Goal: Information Seeking & Learning: Learn about a topic

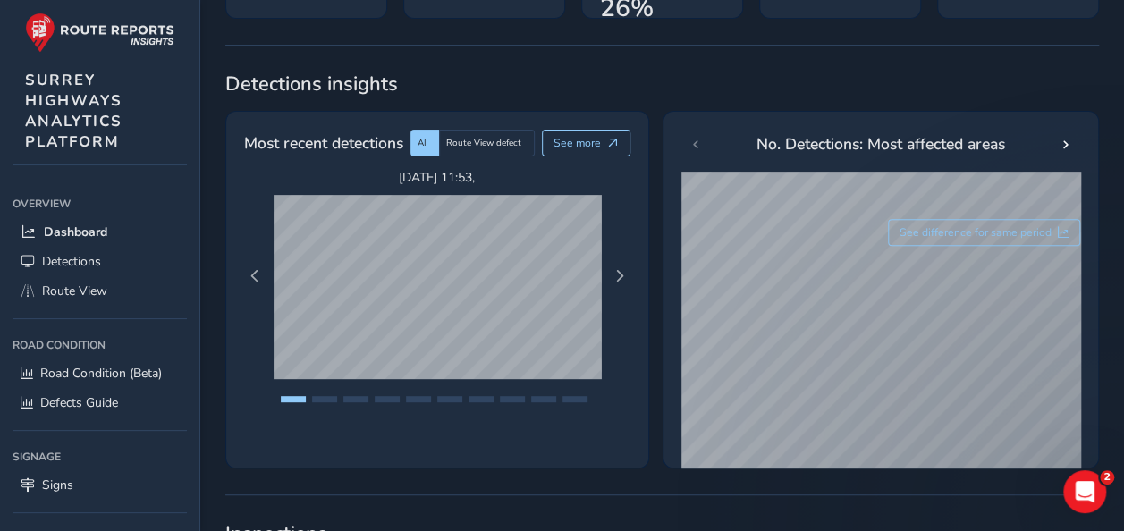
scroll to position [274, 0]
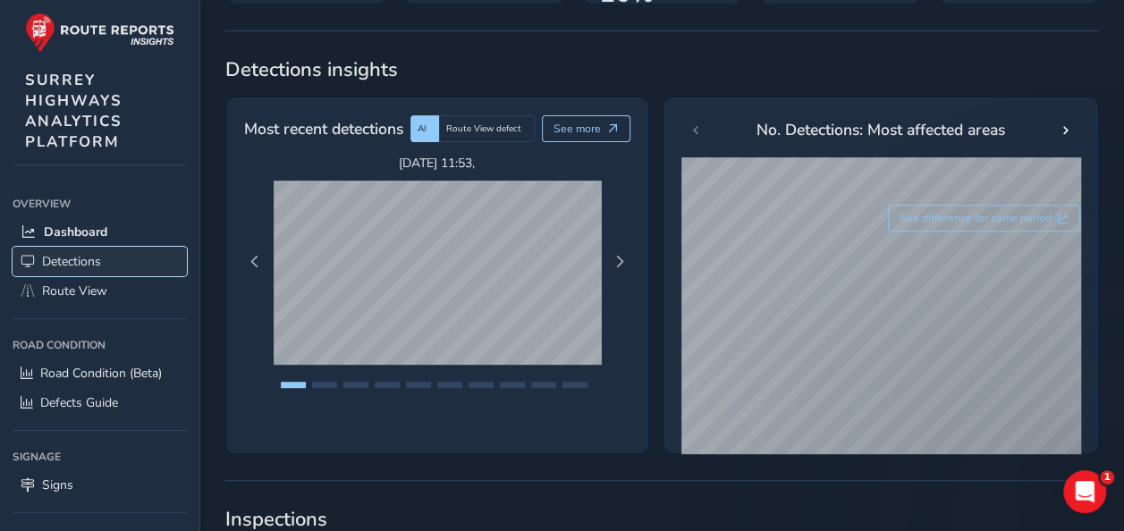
click at [82, 256] on span "Detections" at bounding box center [71, 261] width 59 height 17
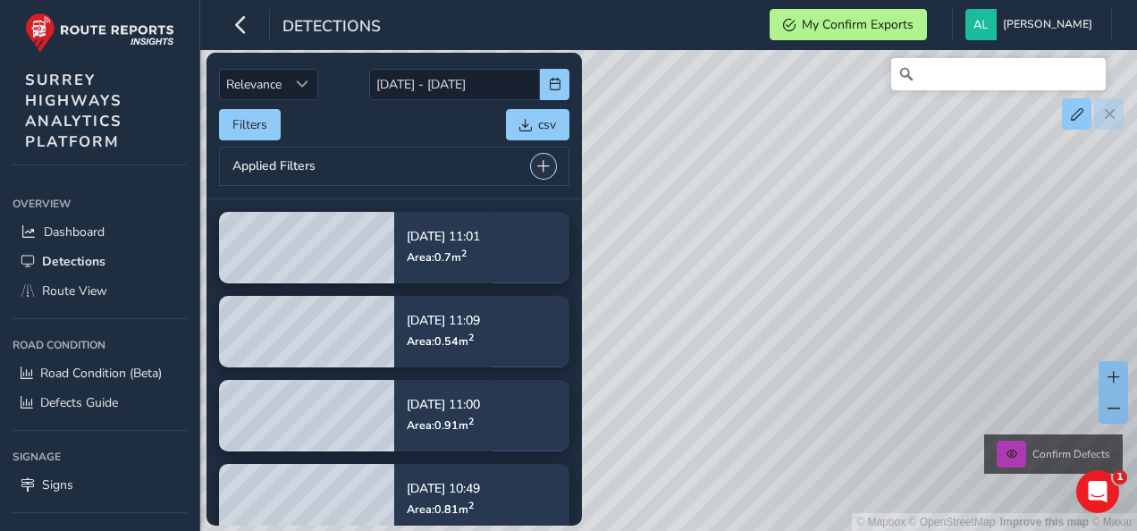
click at [541, 163] on span at bounding box center [543, 166] width 13 height 13
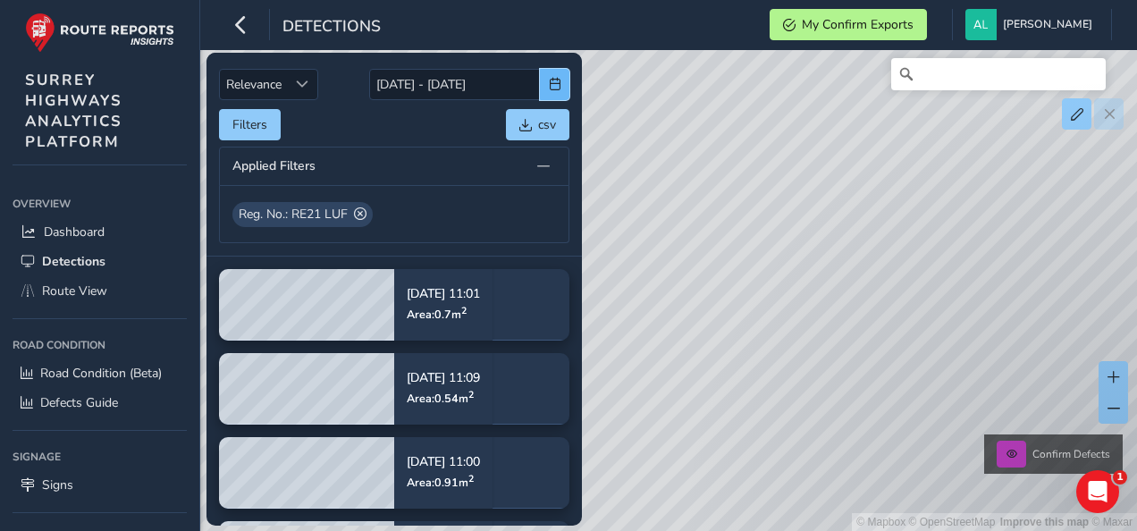
click at [552, 84] on span "button" at bounding box center [555, 84] width 13 height 13
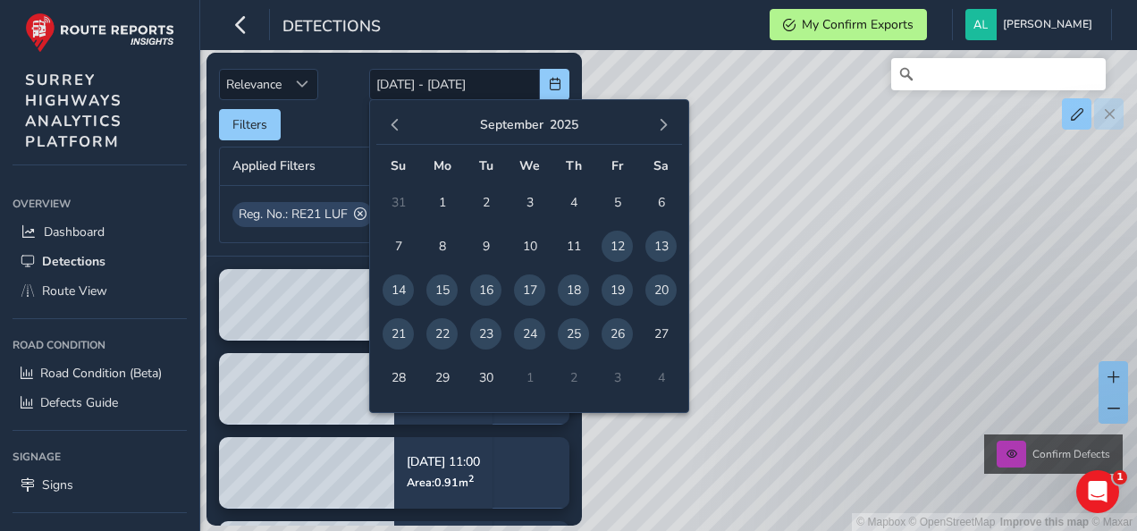
click at [619, 331] on span "26" at bounding box center [617, 333] width 31 height 31
type input "[DATE]"
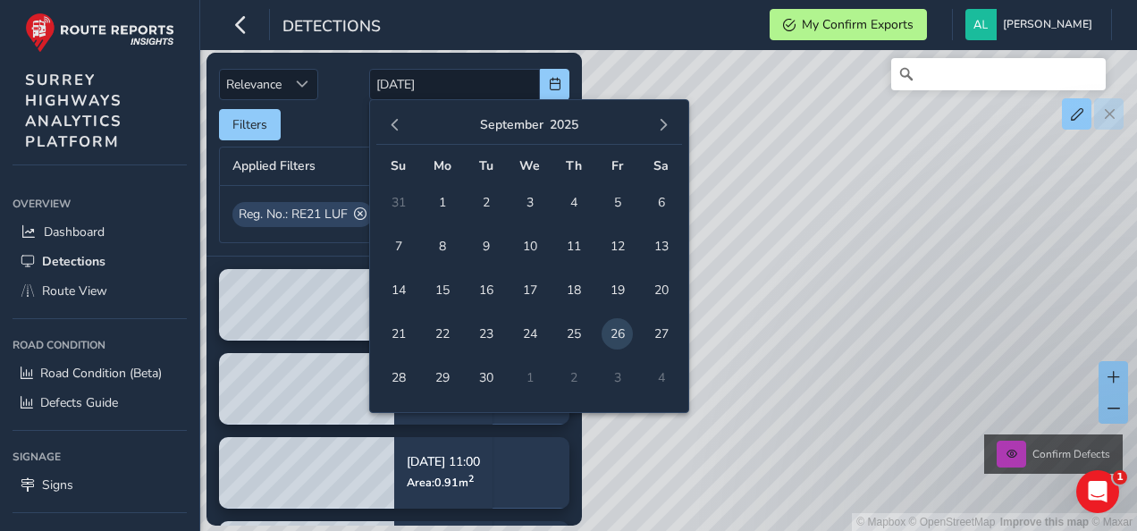
click at [336, 123] on div "Filters csv" at bounding box center [394, 124] width 350 height 31
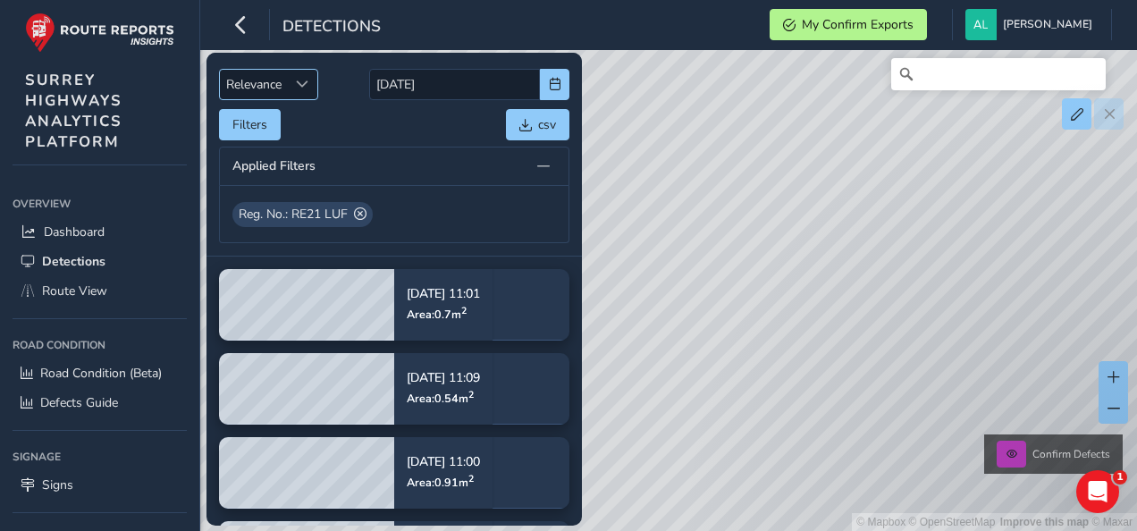
click at [299, 86] on span "Sort by Date" at bounding box center [302, 84] width 13 height 13
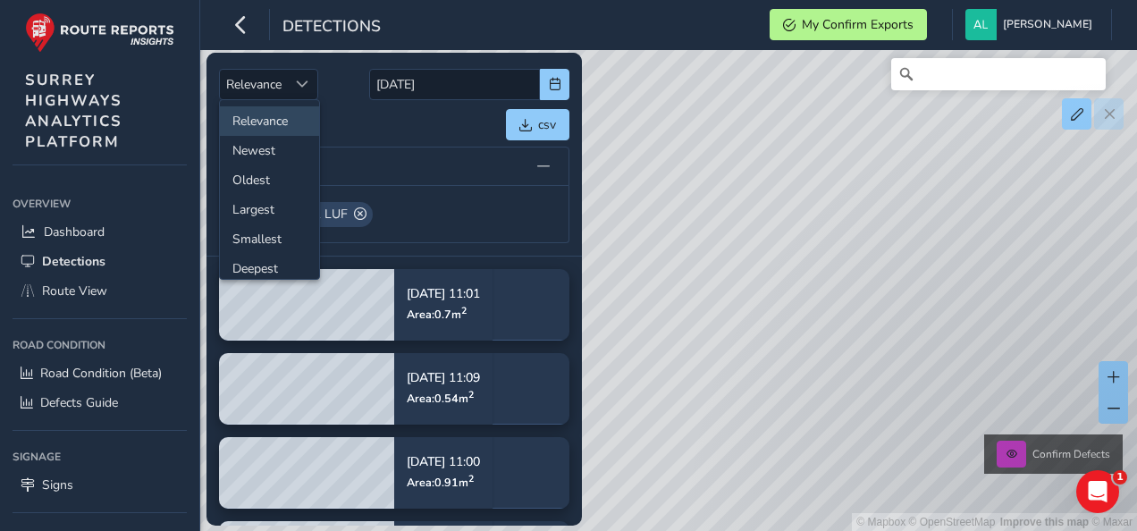
click at [358, 148] on div "Applied Filters" at bounding box center [394, 166] width 350 height 39
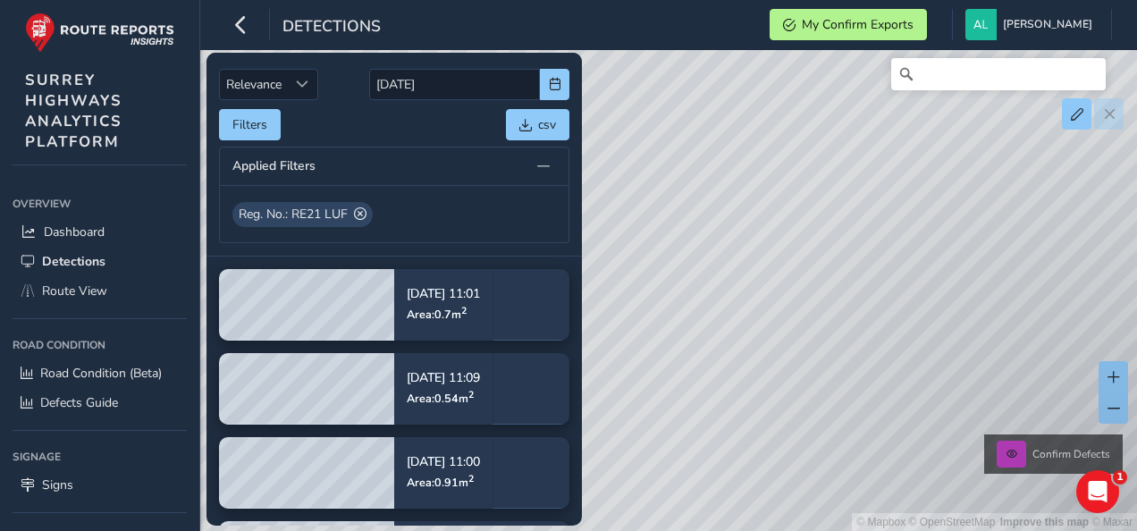
click at [358, 164] on div "Applied Filters" at bounding box center [394, 166] width 350 height 39
click at [441, 215] on div "Reg. No.: RE21 LUF" at bounding box center [394, 214] width 324 height 25
click at [557, 83] on span "button" at bounding box center [555, 84] width 13 height 13
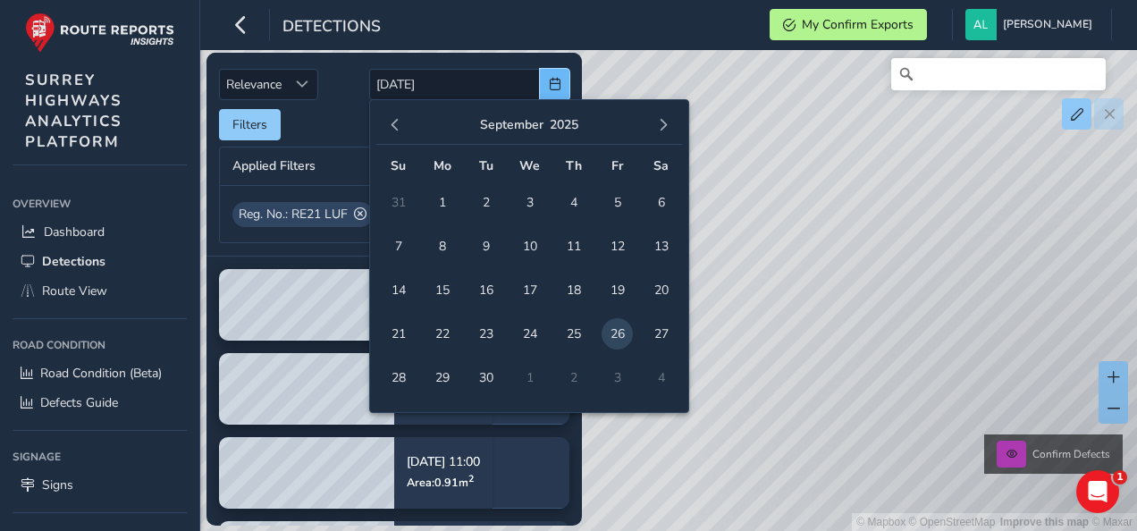
click at [540, 69] on button "button" at bounding box center [554, 84] width 29 height 31
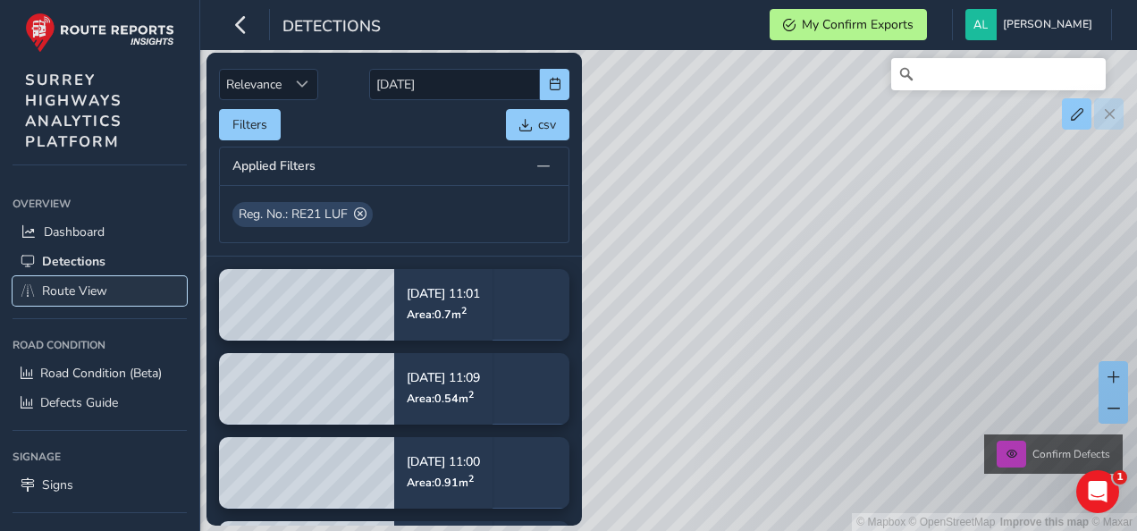
click at [109, 290] on link "Route View" at bounding box center [100, 290] width 174 height 29
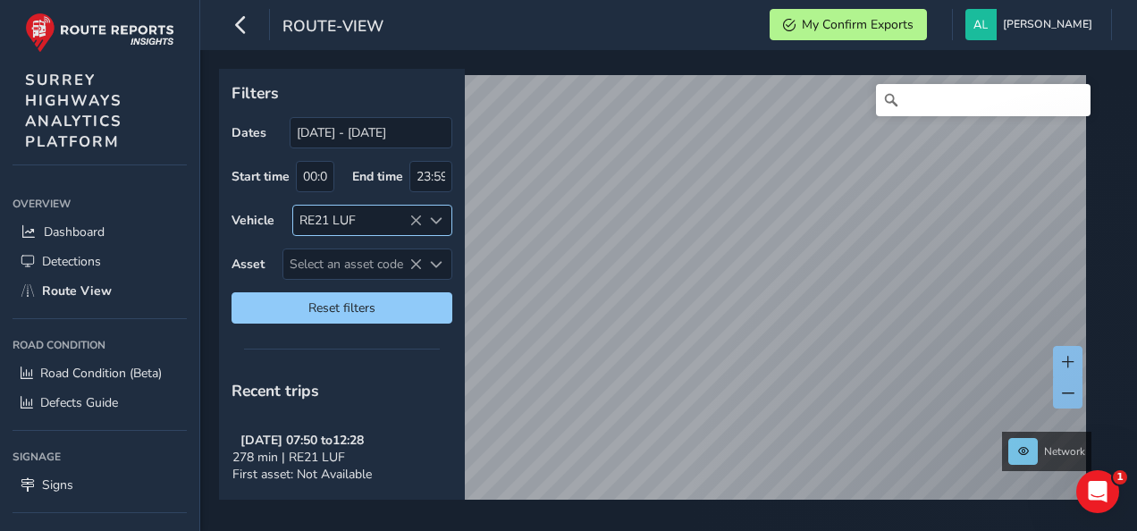
click at [383, 225] on div "RE21 LUF" at bounding box center [357, 220] width 129 height 29
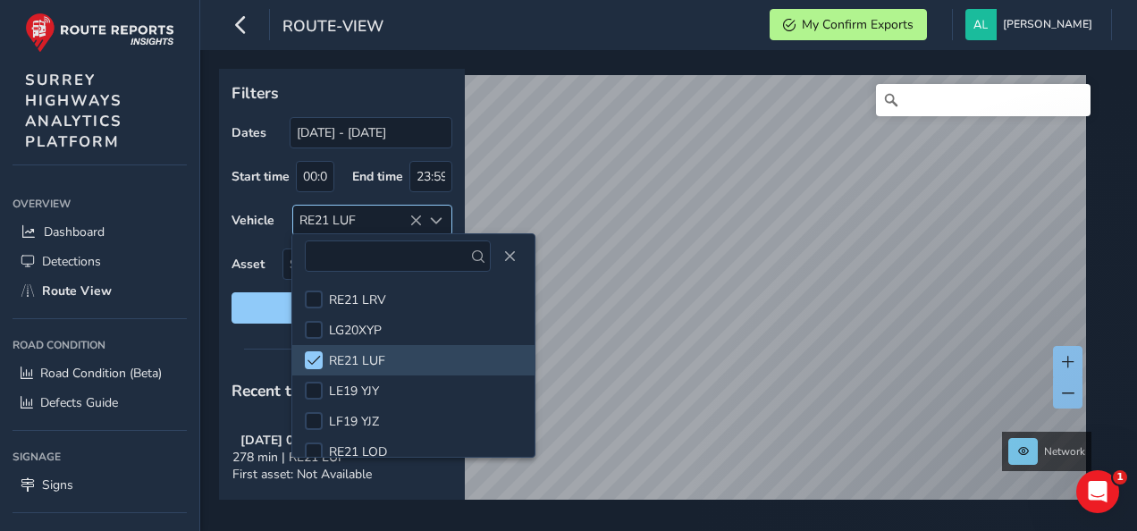
click at [383, 225] on div "RE21 LUF" at bounding box center [357, 220] width 129 height 29
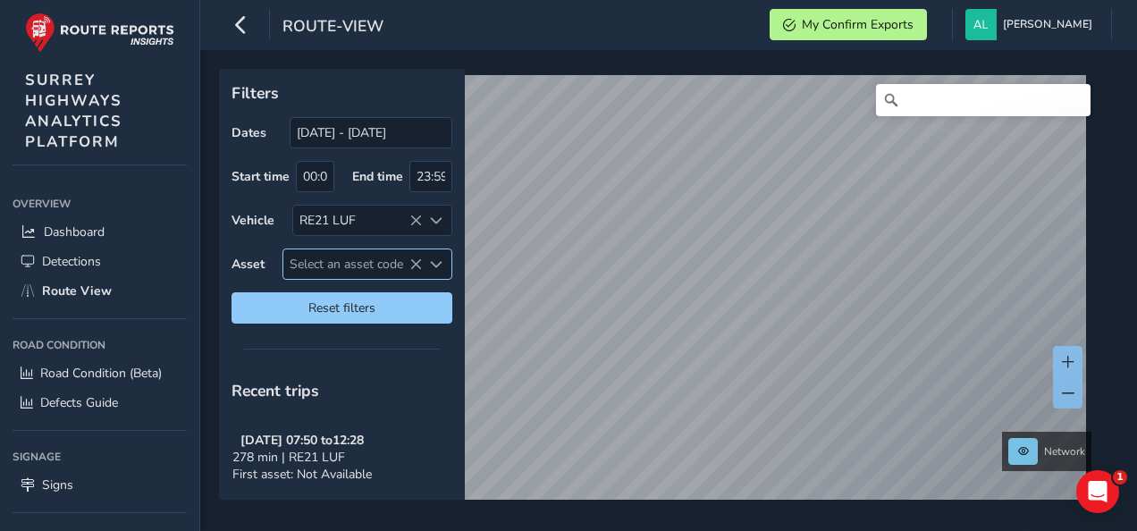
click at [379, 261] on span "Select an asset code" at bounding box center [352, 263] width 139 height 29
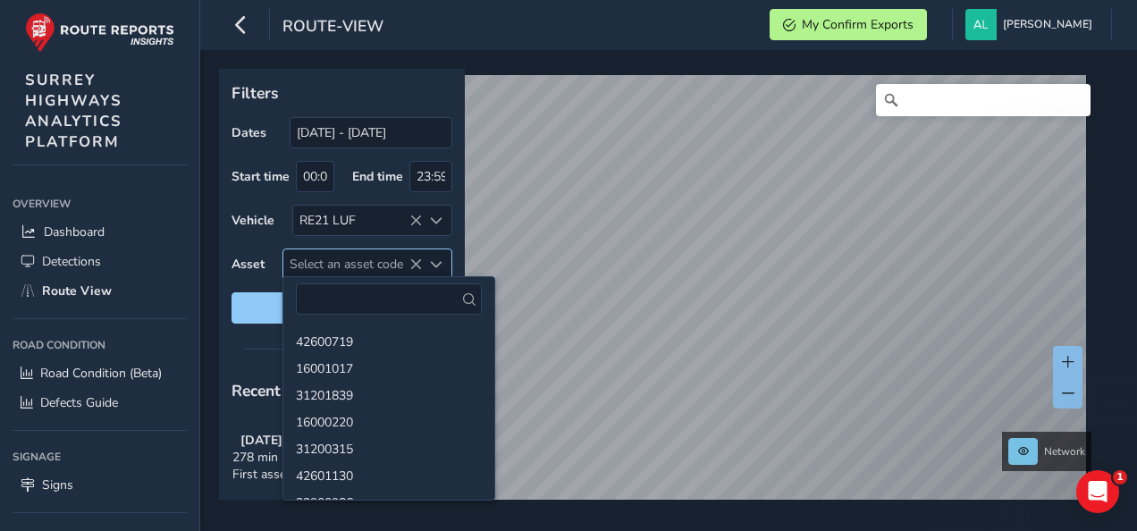
click at [445, 261] on div "Select an asset code" at bounding box center [436, 263] width 29 height 29
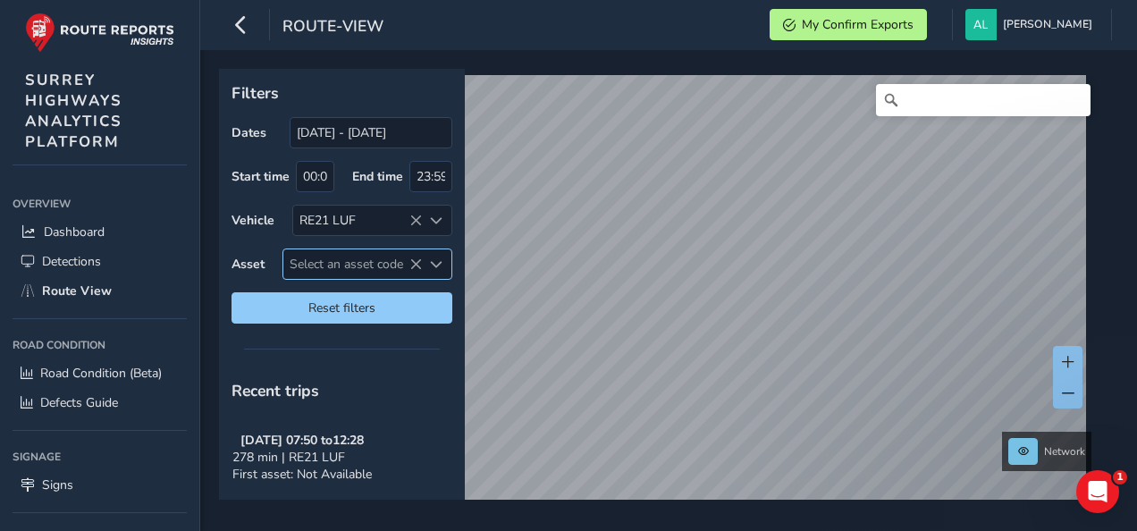
click at [445, 261] on div "Select an asset code" at bounding box center [436, 263] width 29 height 29
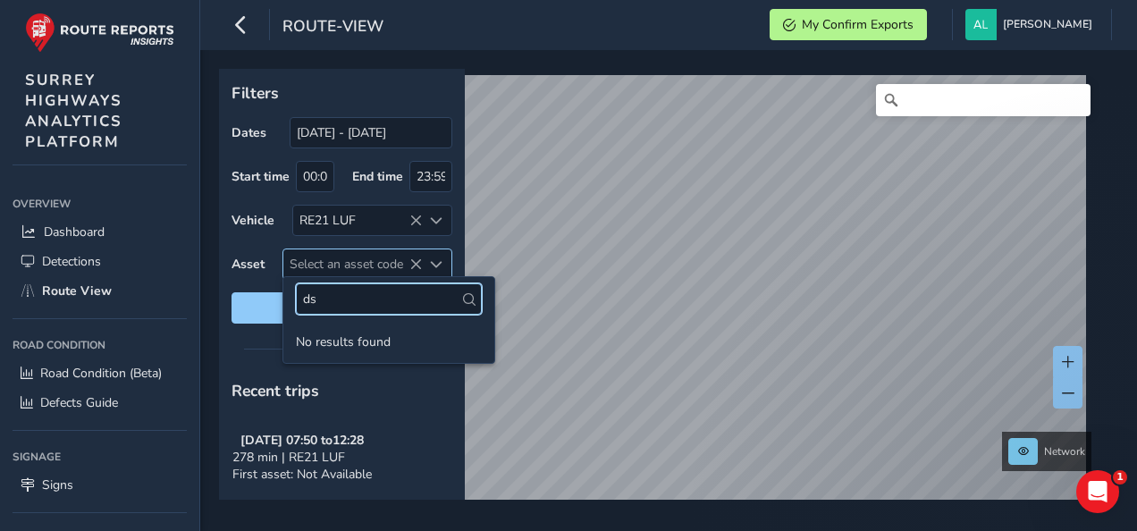
type input "d"
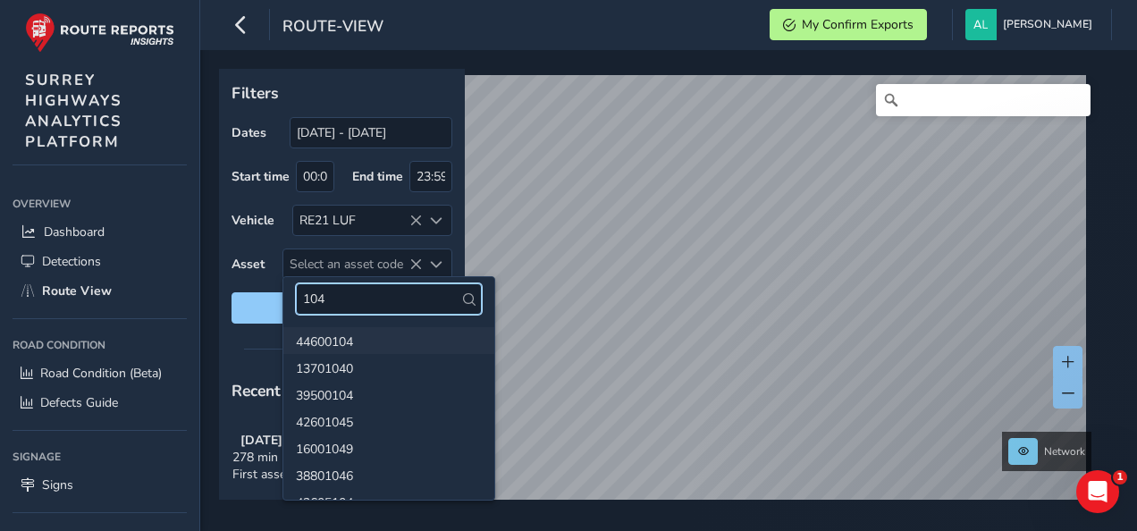
type input "104"
click at [362, 341] on li "44600104" at bounding box center [388, 340] width 211 height 27
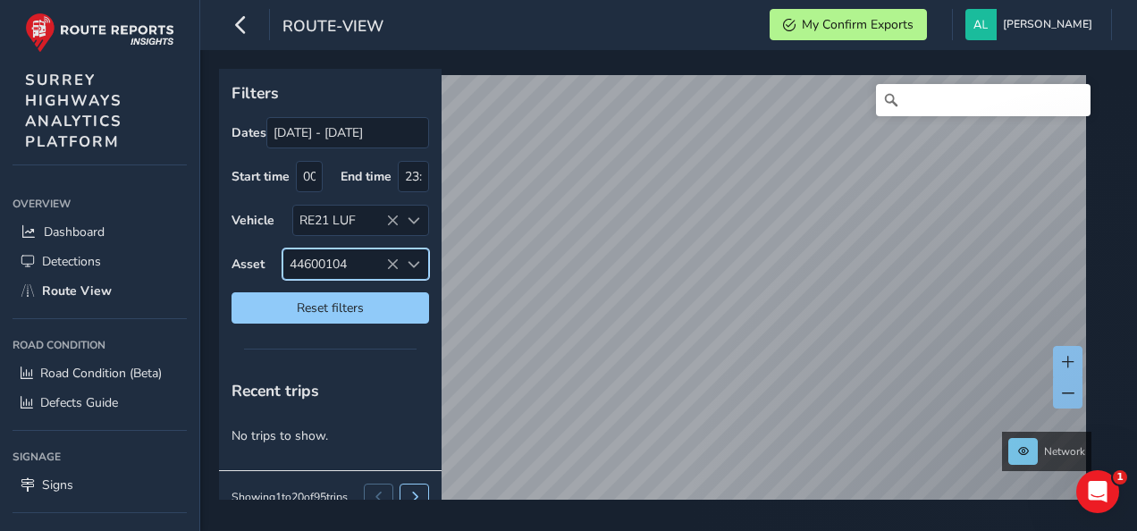
click at [392, 263] on icon at bounding box center [392, 264] width 13 height 13
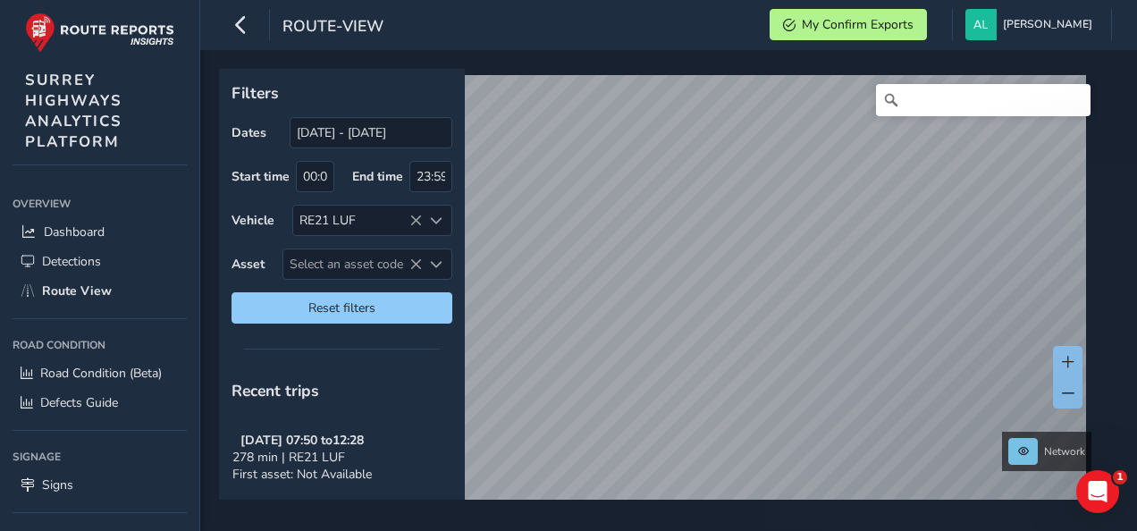
click at [258, 229] on div "Vehicle RE21 LUF" at bounding box center [342, 220] width 221 height 31
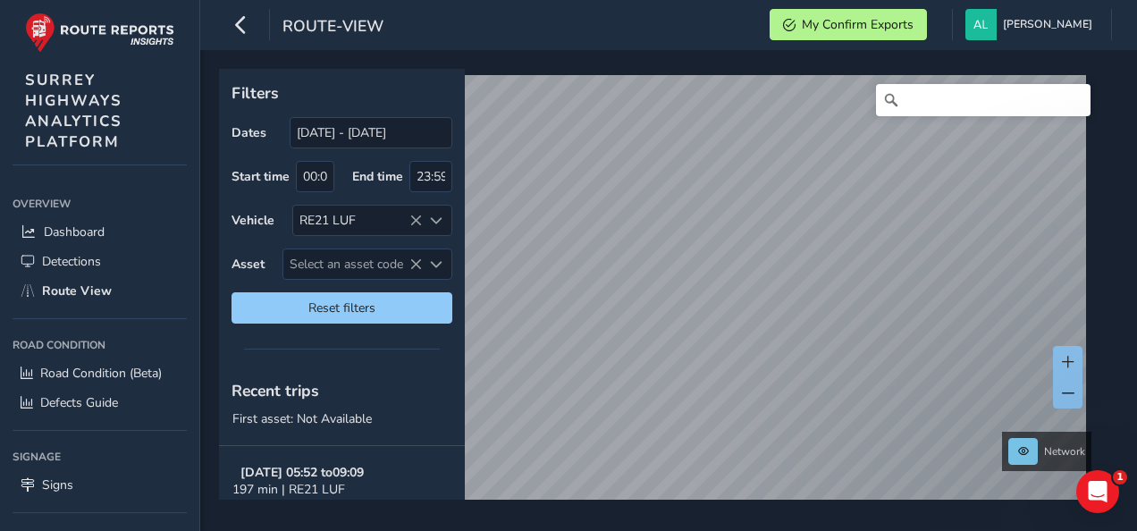
scroll to position [179, 0]
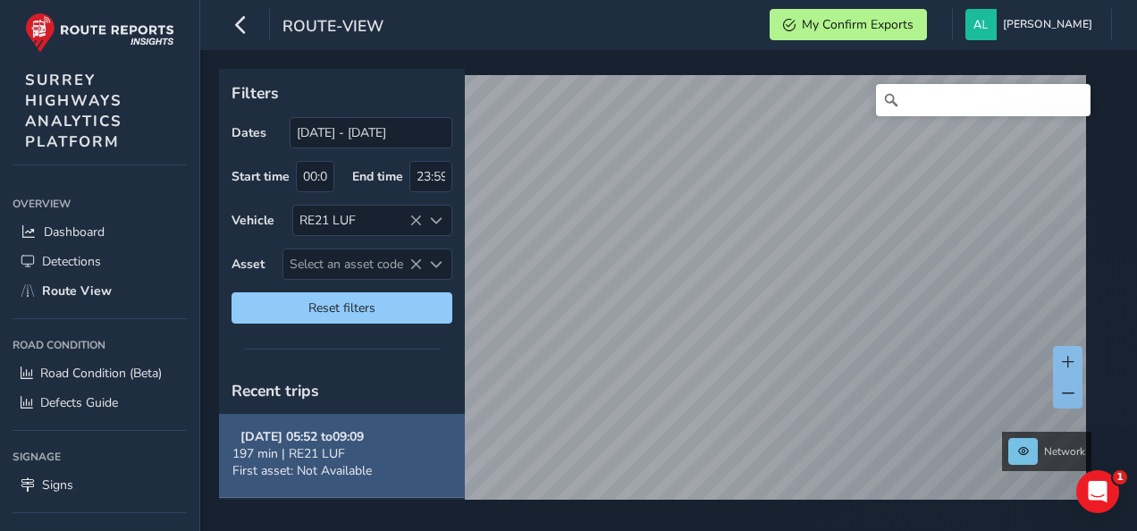
click at [386, 448] on button "[DATE] 05:52 to 09:09 197 min | RE21 LUF First asset: Not Available" at bounding box center [342, 454] width 246 height 88
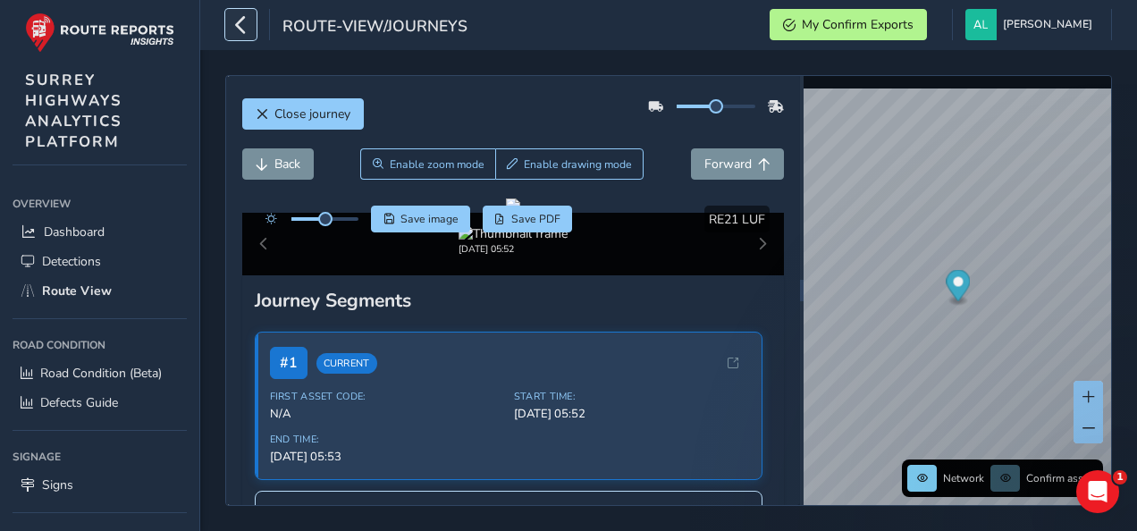
click at [243, 29] on icon "button" at bounding box center [241, 24] width 19 height 31
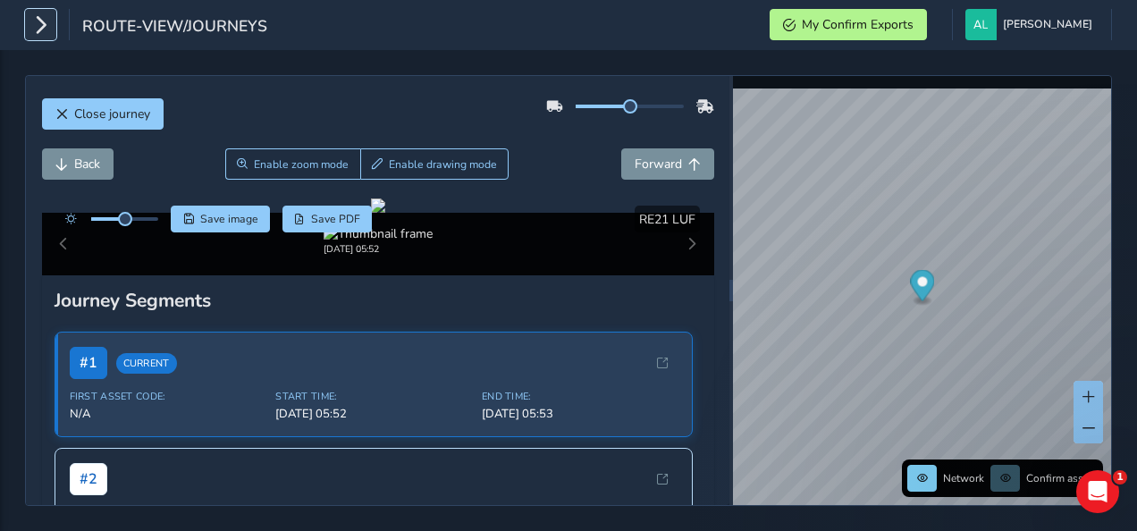
click at [35, 25] on icon "button" at bounding box center [40, 24] width 19 height 31
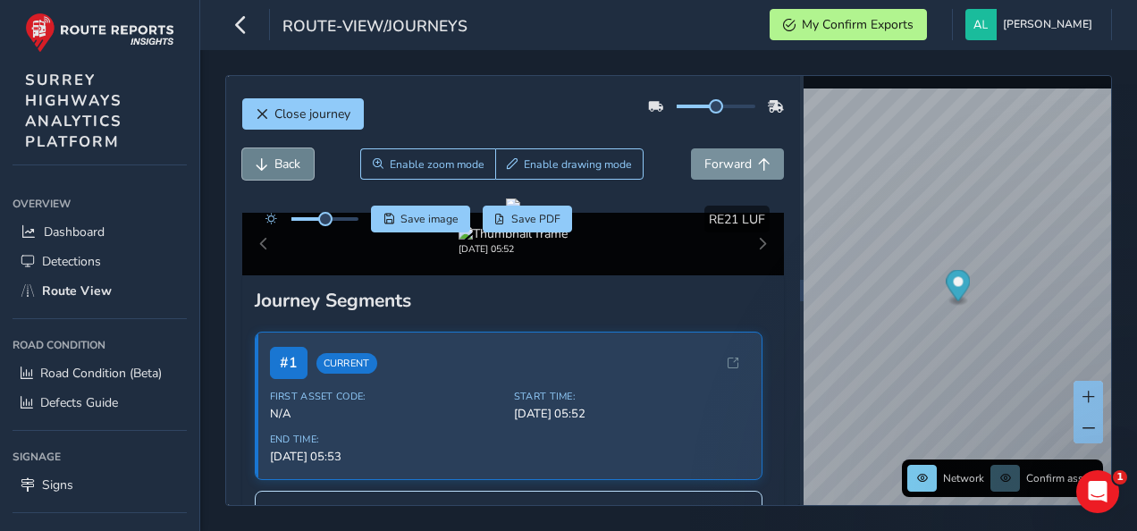
click at [257, 159] on span "Back" at bounding box center [262, 164] width 13 height 13
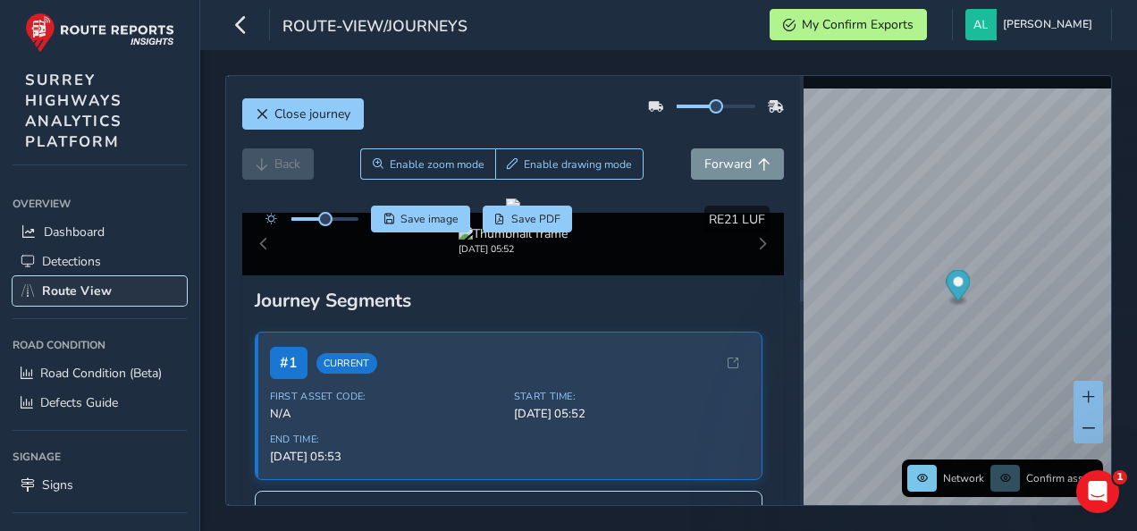
click at [85, 286] on span "Route View" at bounding box center [77, 290] width 70 height 17
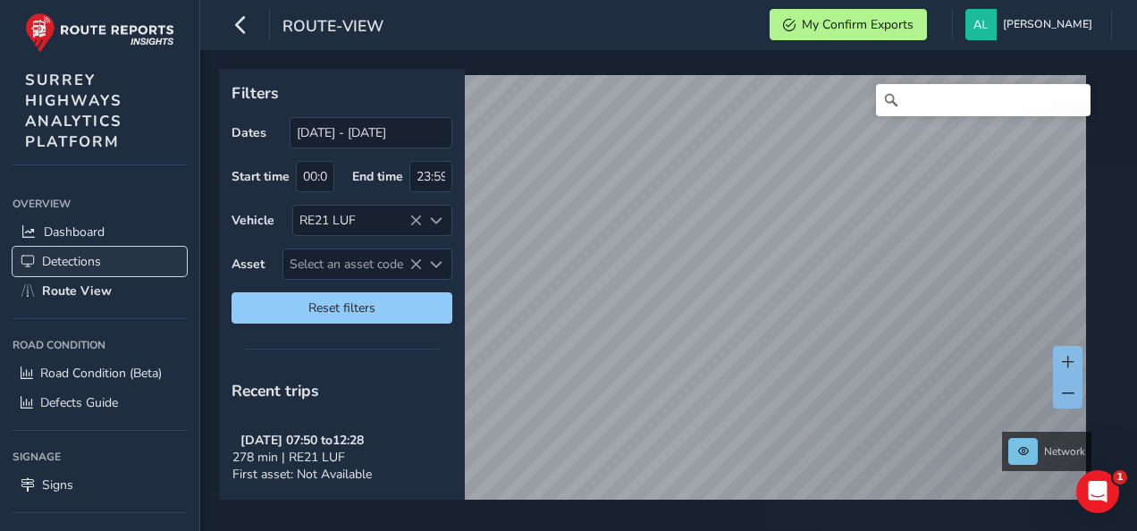
click at [80, 254] on span "Detections" at bounding box center [71, 261] width 59 height 17
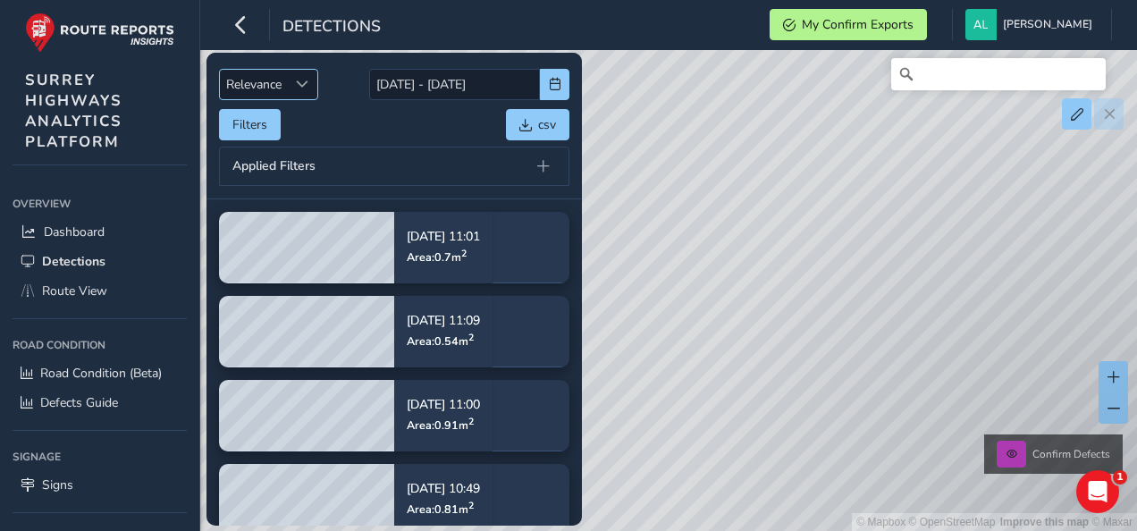
click at [303, 86] on span "Sort by Date" at bounding box center [302, 84] width 13 height 13
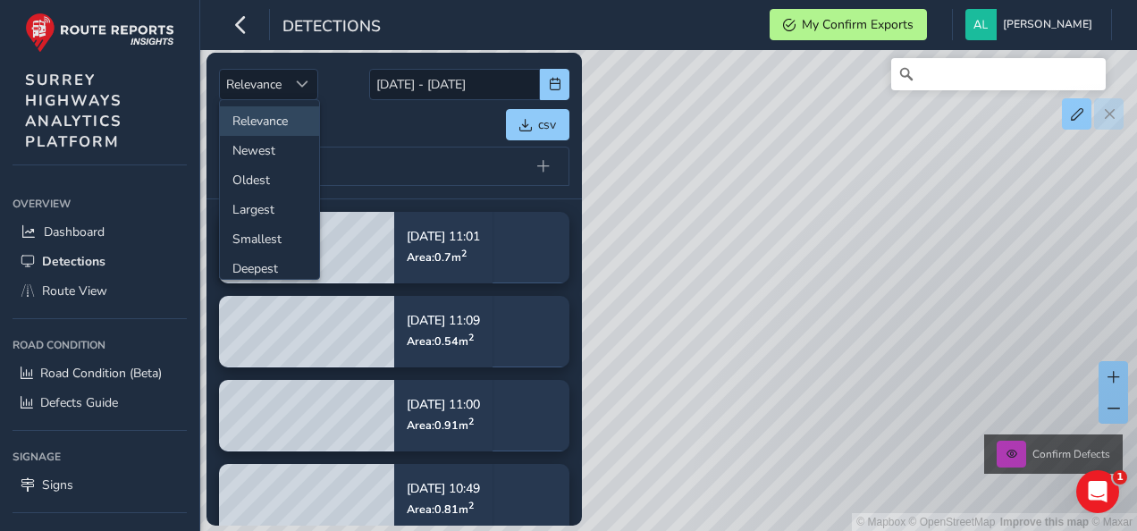
click at [274, 133] on li "Relevance" at bounding box center [269, 120] width 99 height 29
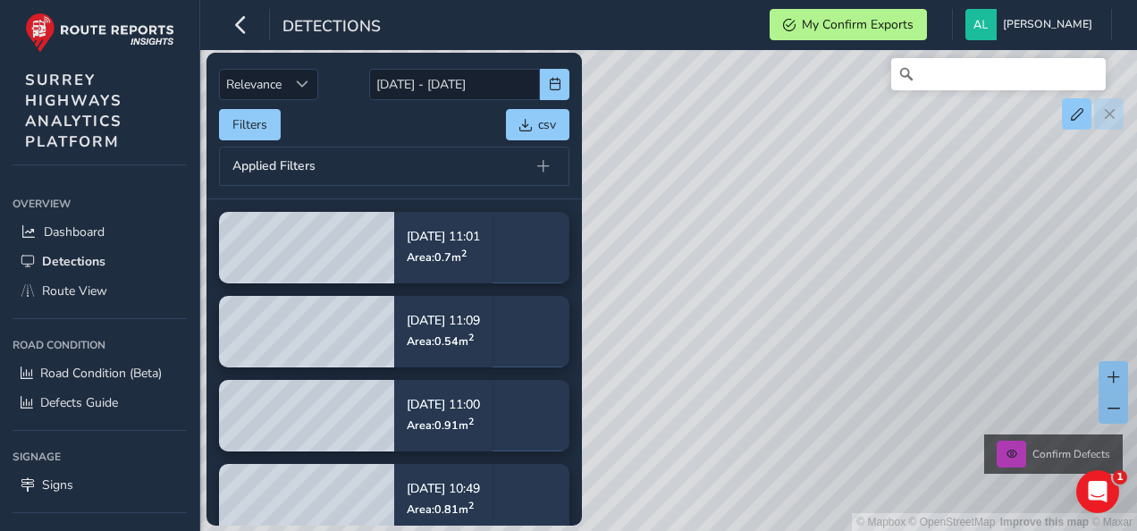
click at [268, 147] on div "Applied Filters" at bounding box center [394, 166] width 350 height 39
click at [298, 94] on div "Sort by Date" at bounding box center [302, 84] width 29 height 29
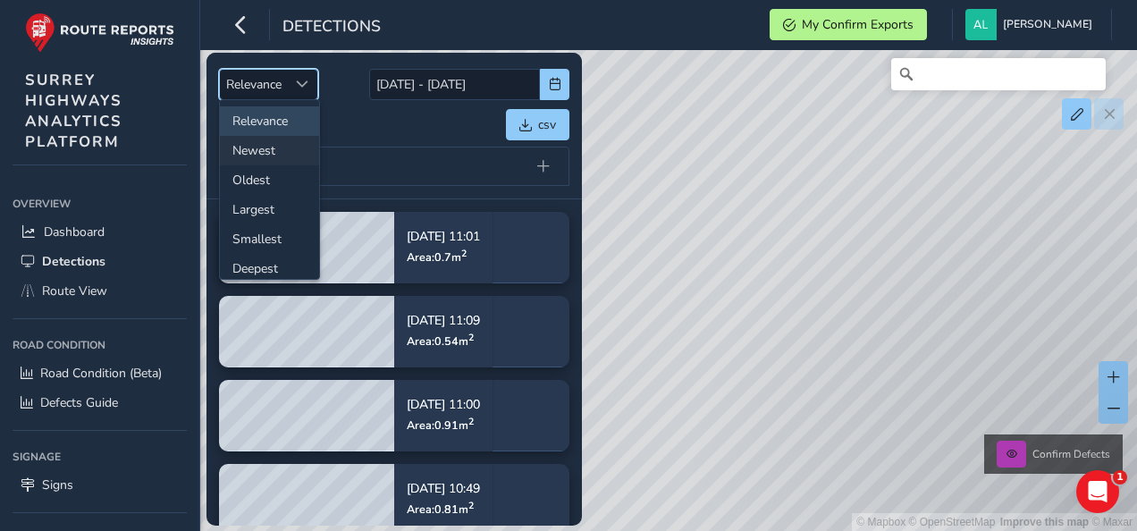
click at [262, 149] on li "Newest" at bounding box center [269, 150] width 99 height 29
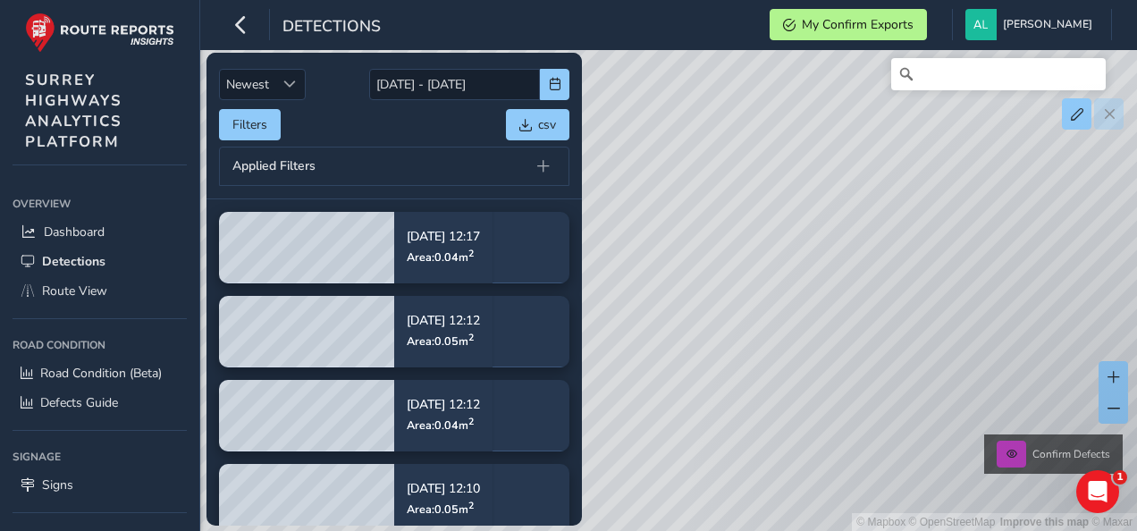
click at [441, 162] on div "Applied Filters" at bounding box center [394, 166] width 350 height 39
click at [550, 162] on button at bounding box center [543, 166] width 25 height 25
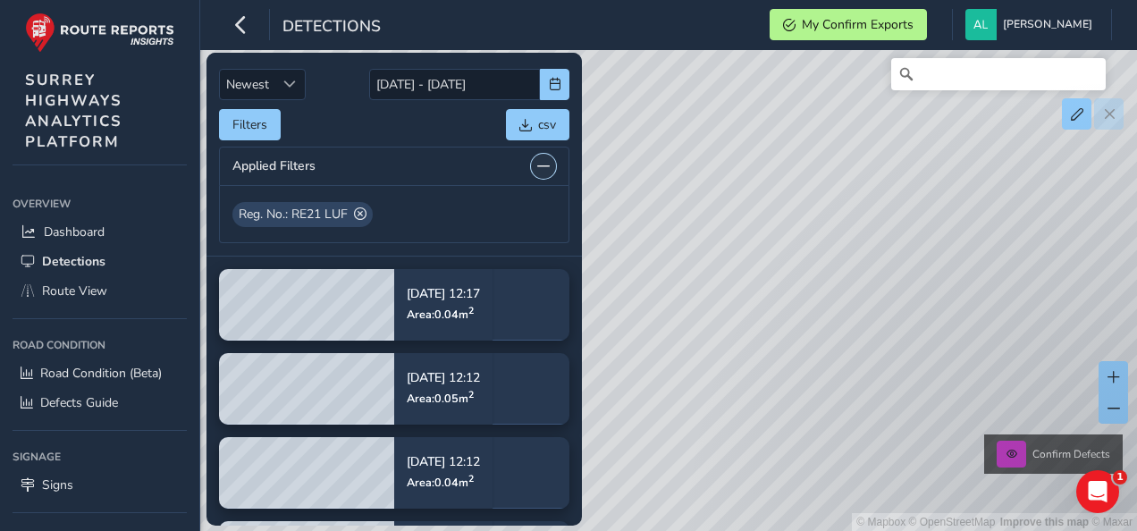
click at [550, 162] on button at bounding box center [543, 166] width 25 height 25
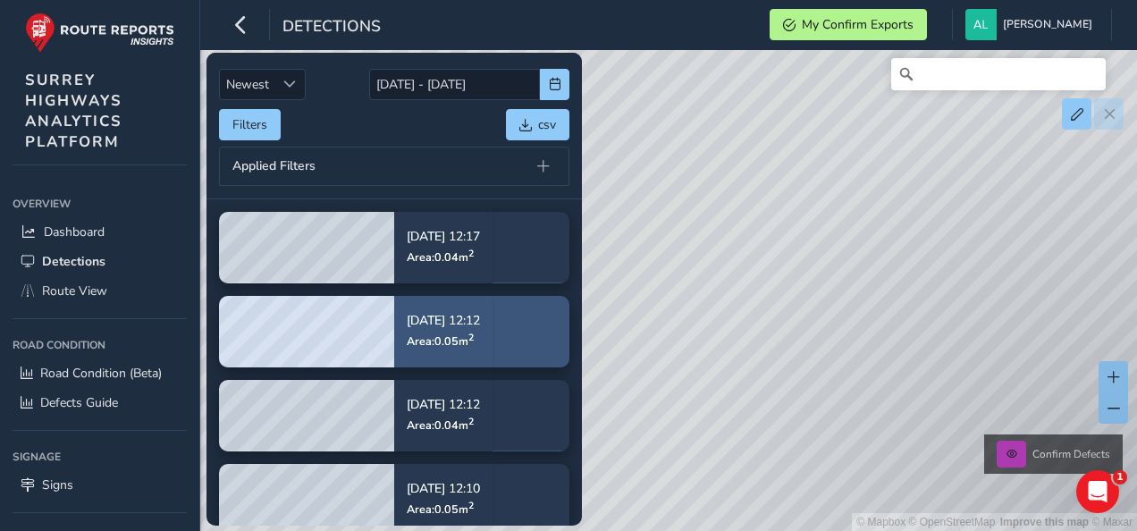
click at [442, 329] on div "[DATE] 12:12 Area: 0.05 m 2" at bounding box center [443, 331] width 73 height 58
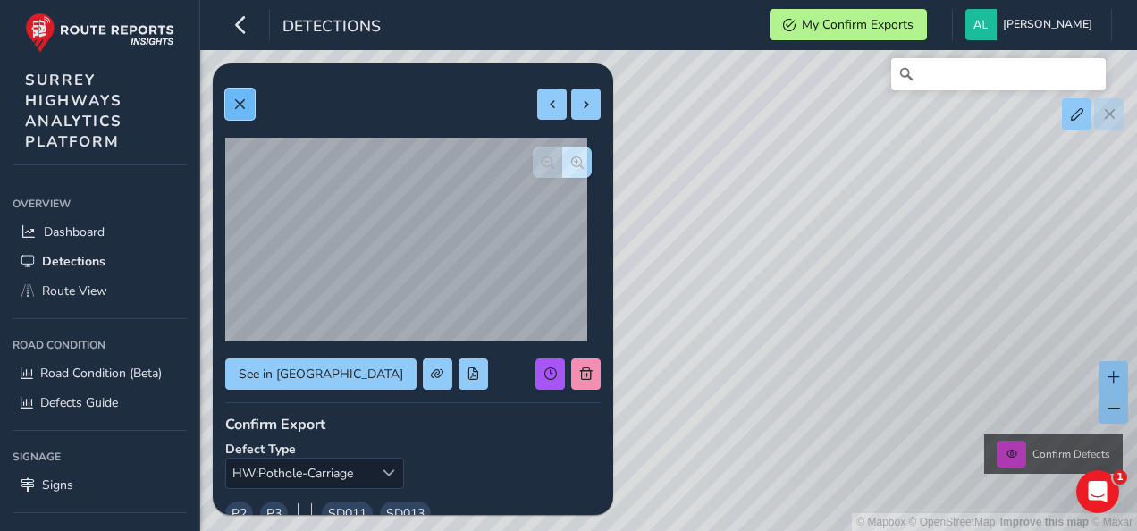
click at [239, 109] on span at bounding box center [239, 104] width 13 height 13
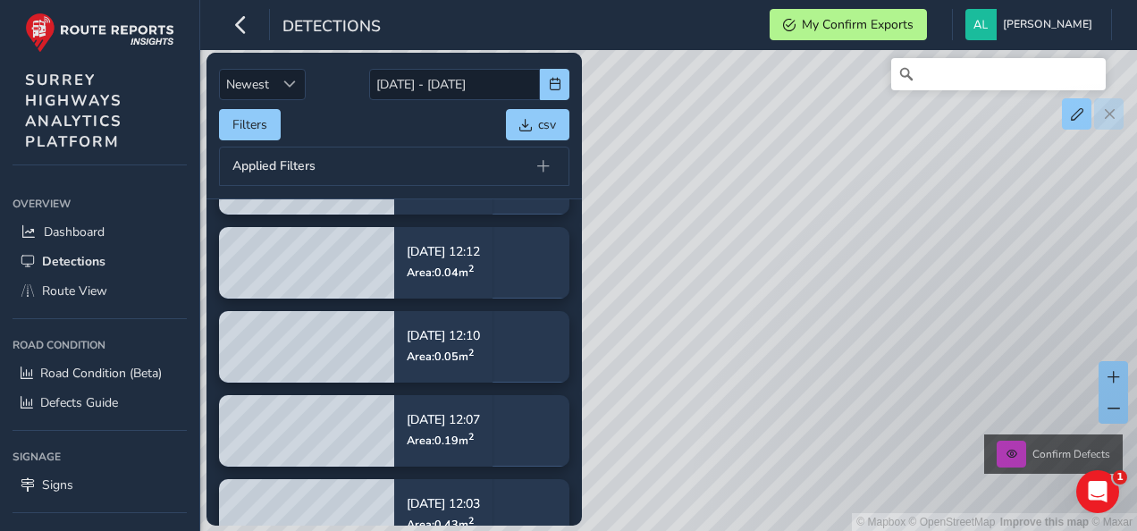
scroll to position [179, 0]
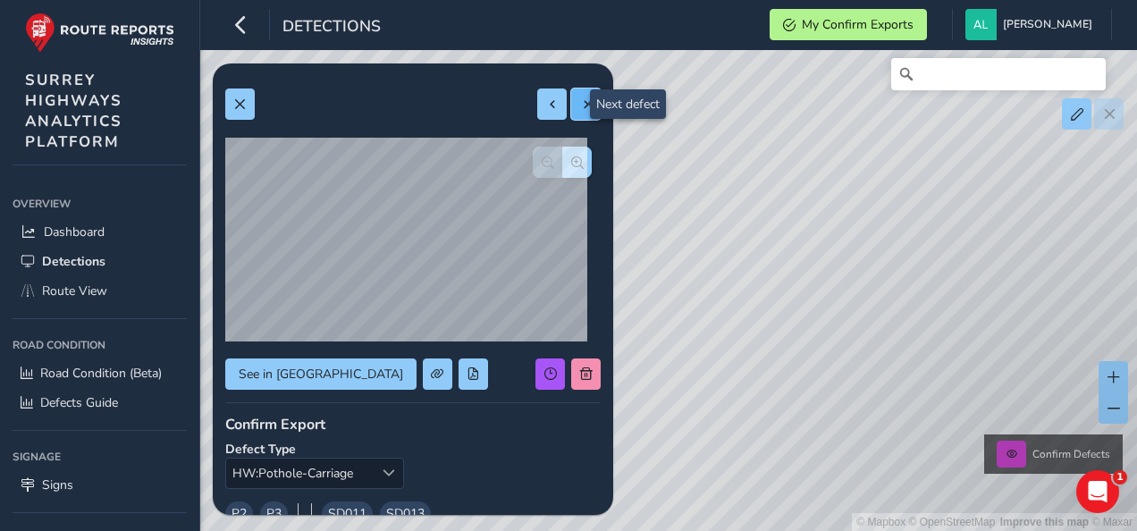
click at [580, 105] on span at bounding box center [586, 104] width 13 height 13
type input "258"
type input "205"
click at [580, 105] on span at bounding box center [586, 104] width 13 height 13
type input "198"
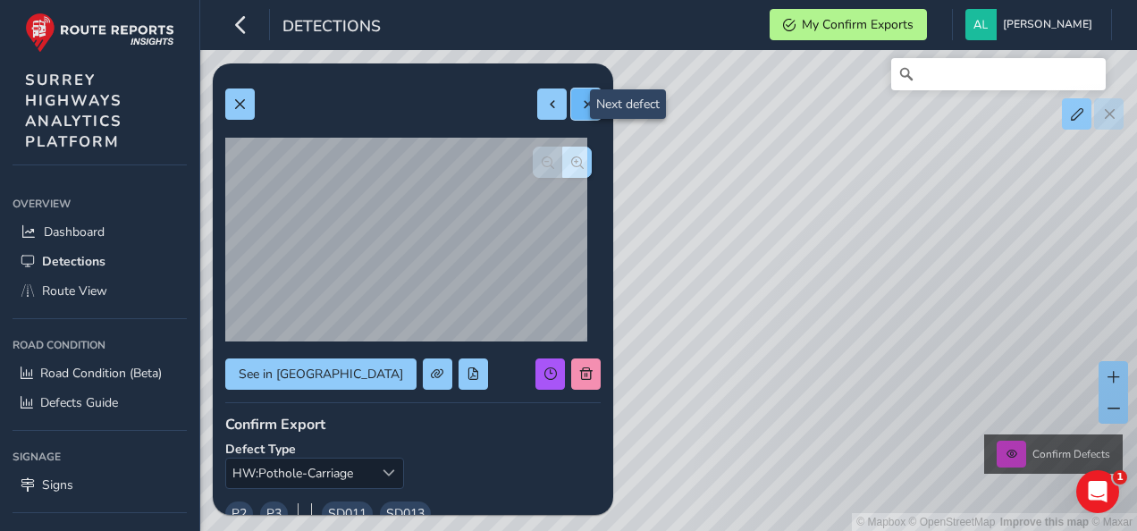
type input "202"
click at [580, 105] on span at bounding box center [586, 104] width 13 height 13
type input "224"
type input "231"
click at [580, 105] on span at bounding box center [586, 104] width 13 height 13
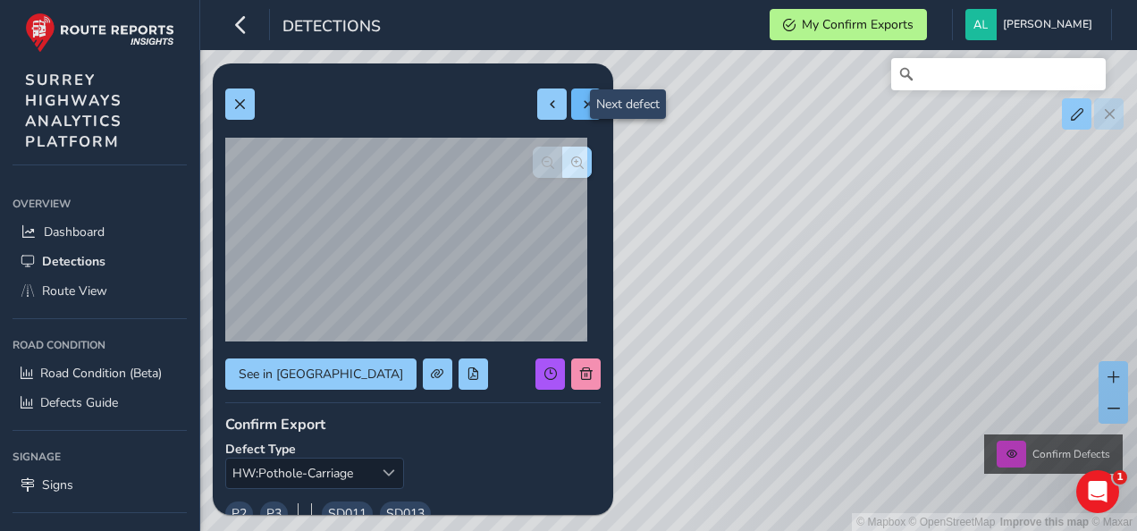
type input "189"
type input "190"
click at [546, 109] on span at bounding box center [552, 104] width 13 height 13
type input "224"
type input "231"
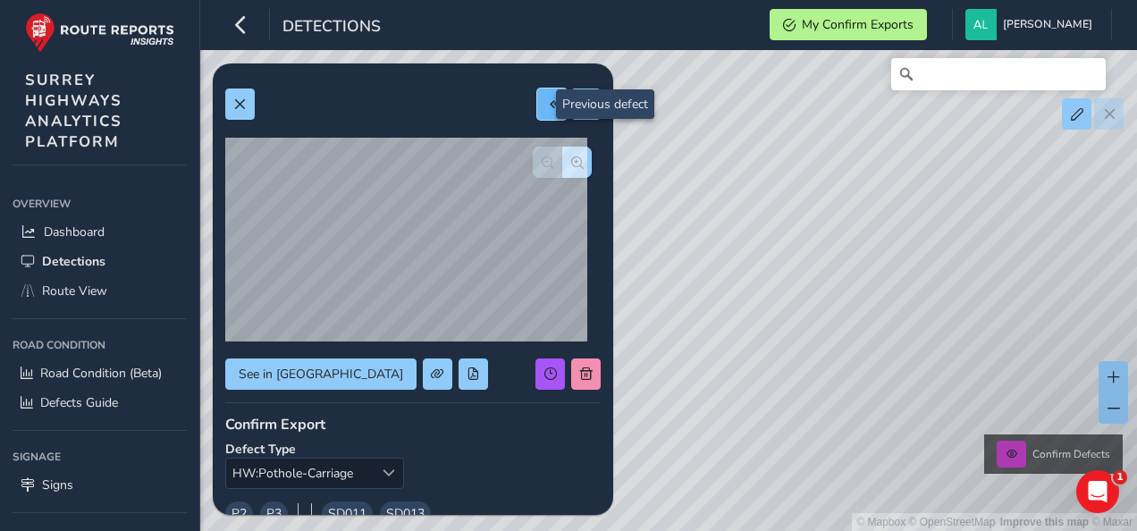
click at [546, 109] on span at bounding box center [552, 104] width 13 height 13
type input "198"
type input "202"
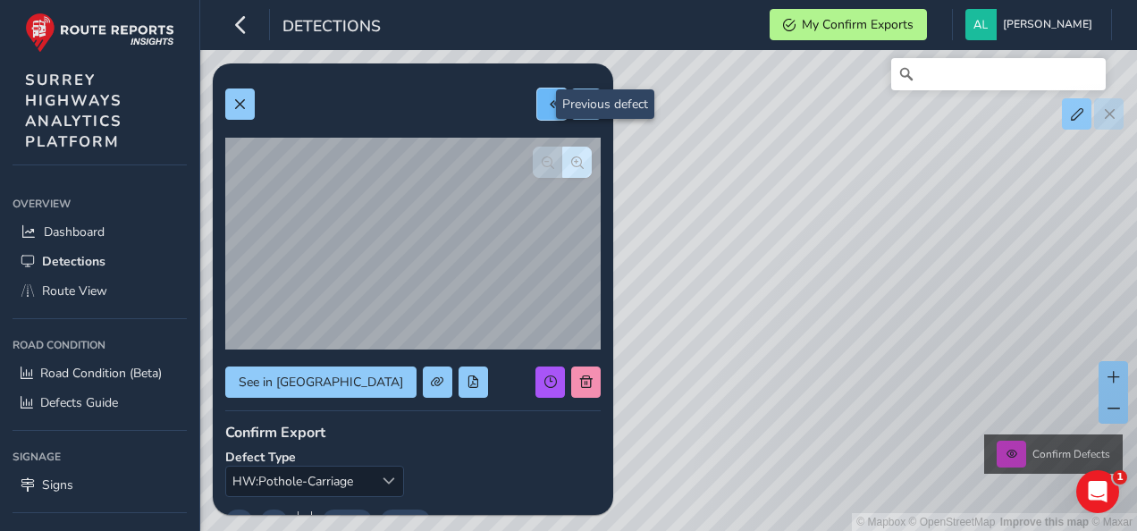
click at [546, 109] on span at bounding box center [552, 104] width 13 height 13
type input "258"
type input "205"
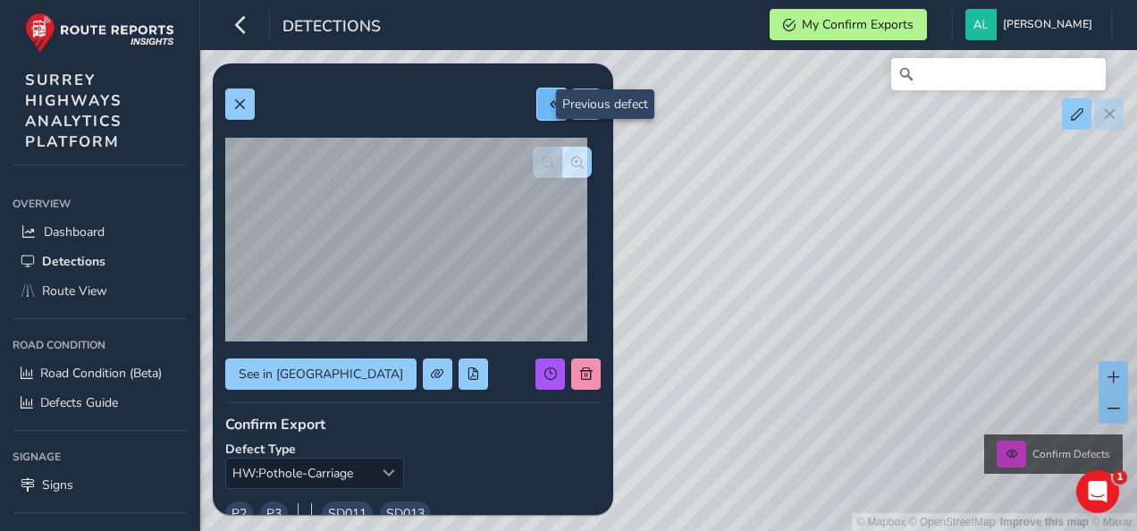
click at [546, 109] on span at bounding box center [552, 104] width 13 height 13
type input "429"
type input "432"
click at [546, 109] on span at bounding box center [552, 104] width 13 height 13
type input "417"
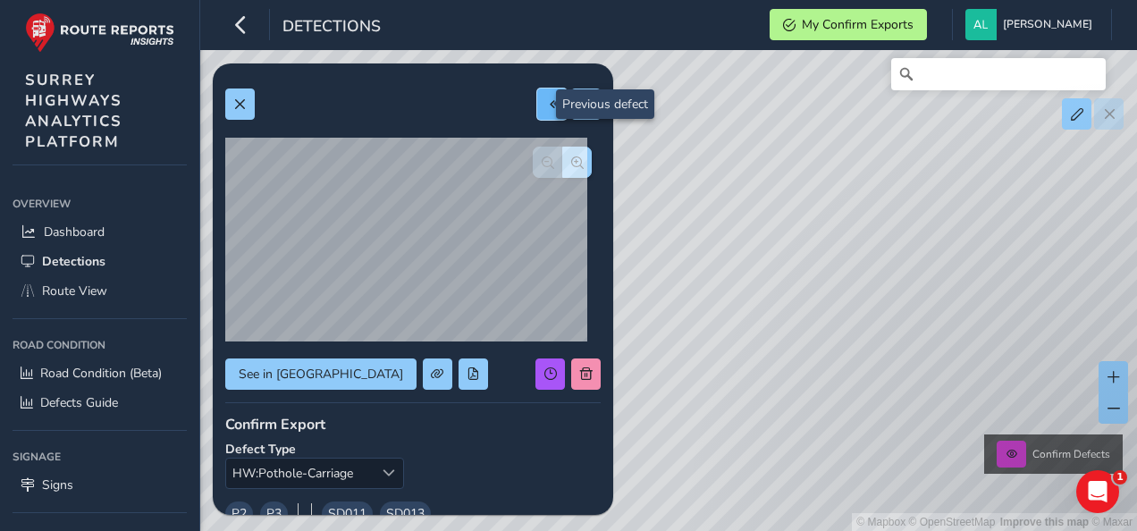
type input "1039"
click at [546, 109] on span at bounding box center [552, 104] width 13 height 13
type input "406"
type input "673"
click at [546, 109] on span at bounding box center [552, 104] width 13 height 13
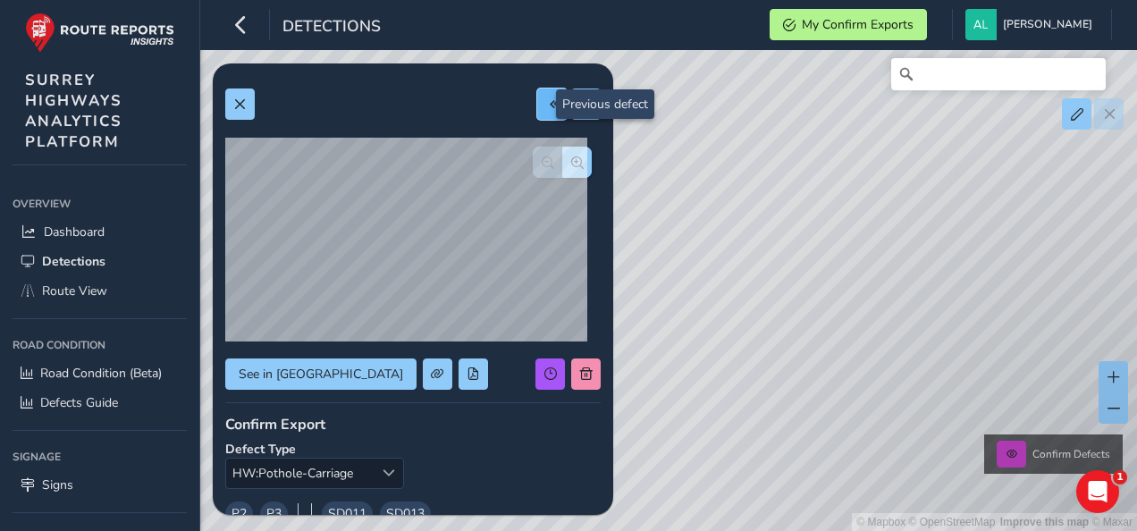
type input "368"
type input "540"
click at [546, 109] on span at bounding box center [552, 104] width 13 height 13
type input "327"
type input "493"
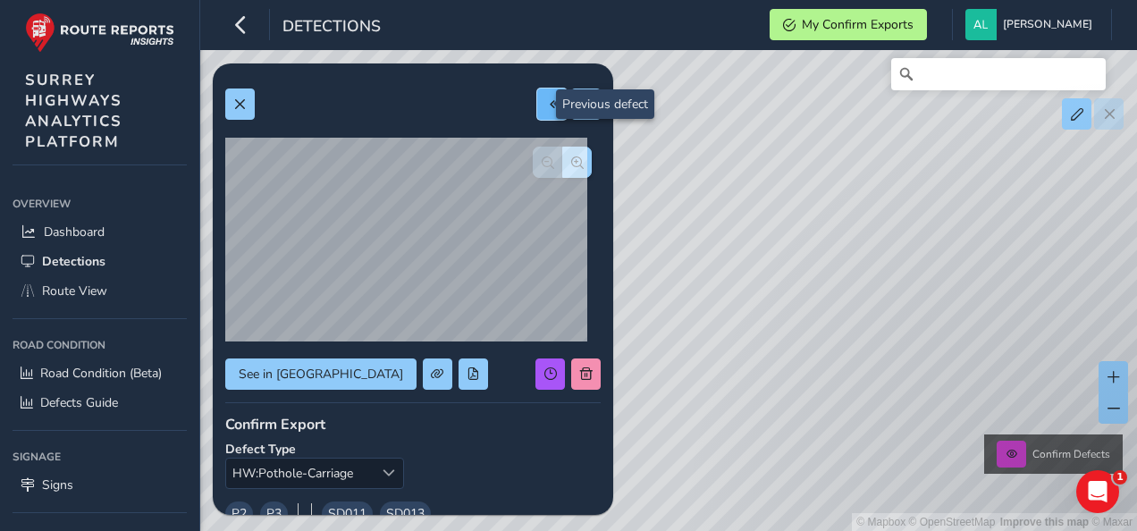
click at [546, 109] on span at bounding box center [552, 104] width 13 height 13
type input "305"
type input "494"
click at [546, 109] on span at bounding box center [552, 104] width 13 height 13
type input "302"
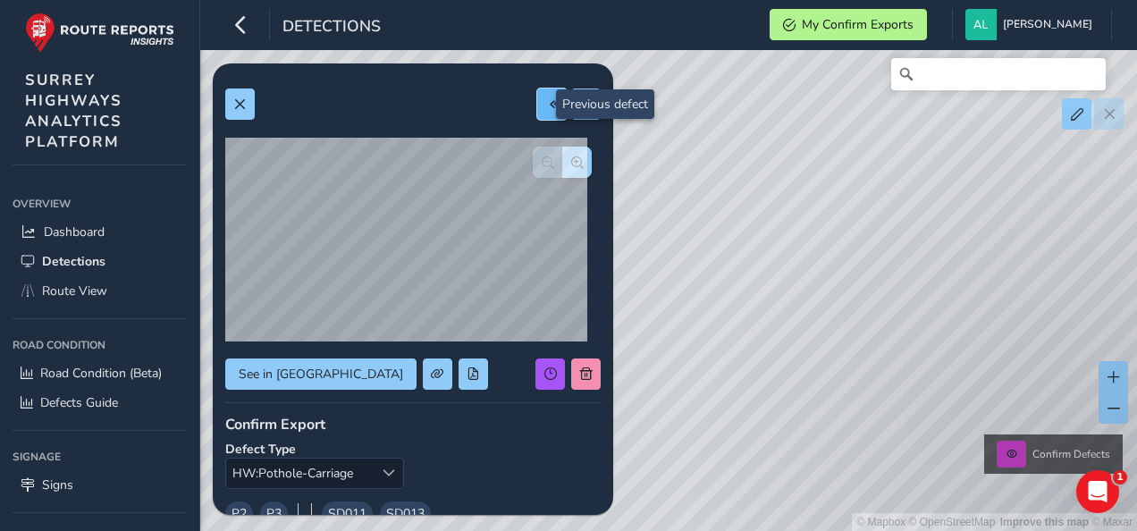
type input "492"
click at [546, 109] on span at bounding box center [552, 104] width 13 height 13
type input "271"
type input "469"
click at [546, 109] on span at bounding box center [552, 104] width 13 height 13
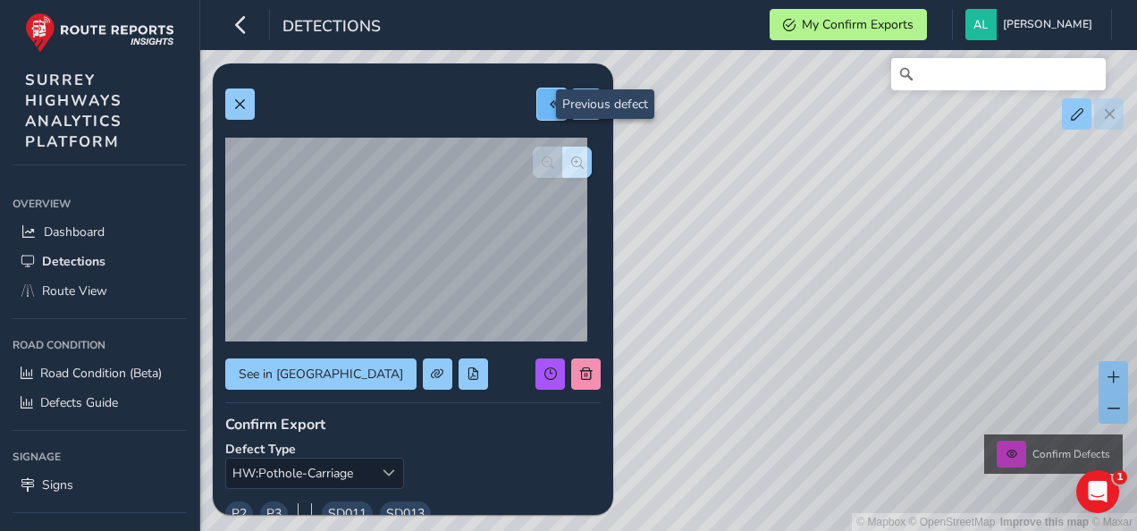
type input "186"
type input "333"
click at [546, 109] on span at bounding box center [552, 104] width 13 height 13
type input "264"
type input "232"
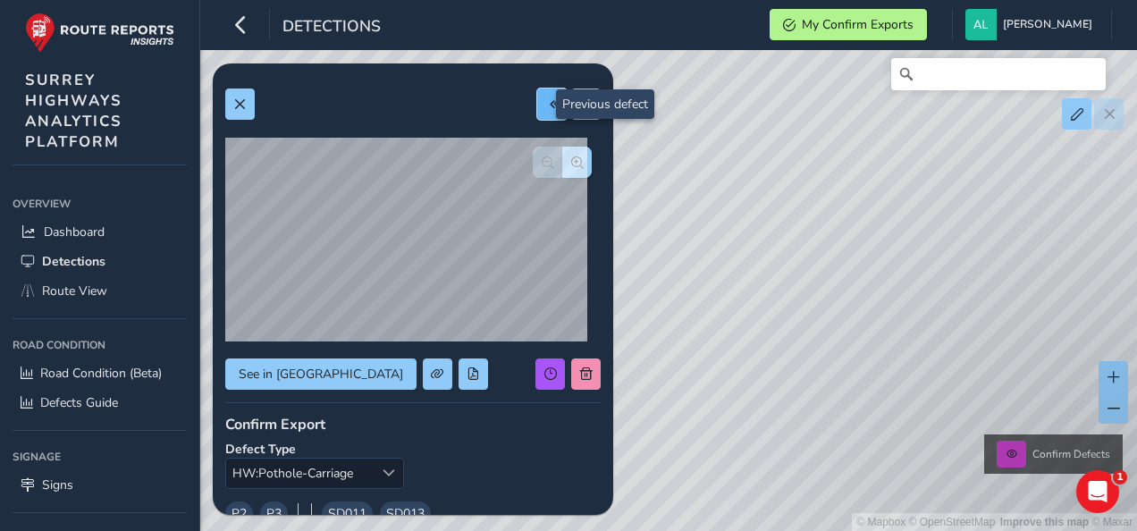
click at [546, 109] on span at bounding box center [552, 104] width 13 height 13
type input "249"
type input "230"
click at [546, 109] on span at bounding box center [552, 104] width 13 height 13
type input "258"
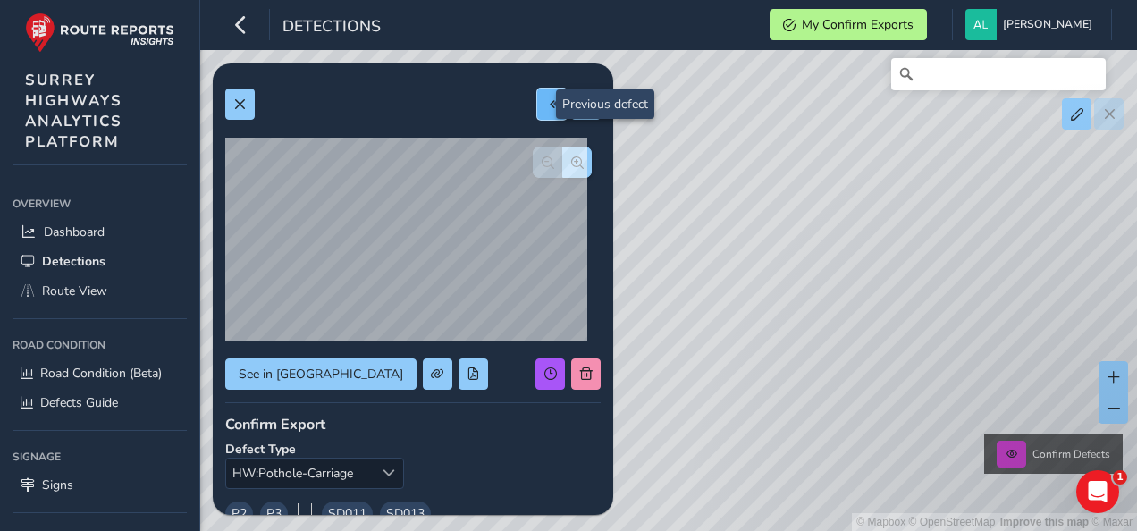
type input "236"
click at [546, 109] on span at bounding box center [552, 104] width 13 height 13
type input "234"
type input "232"
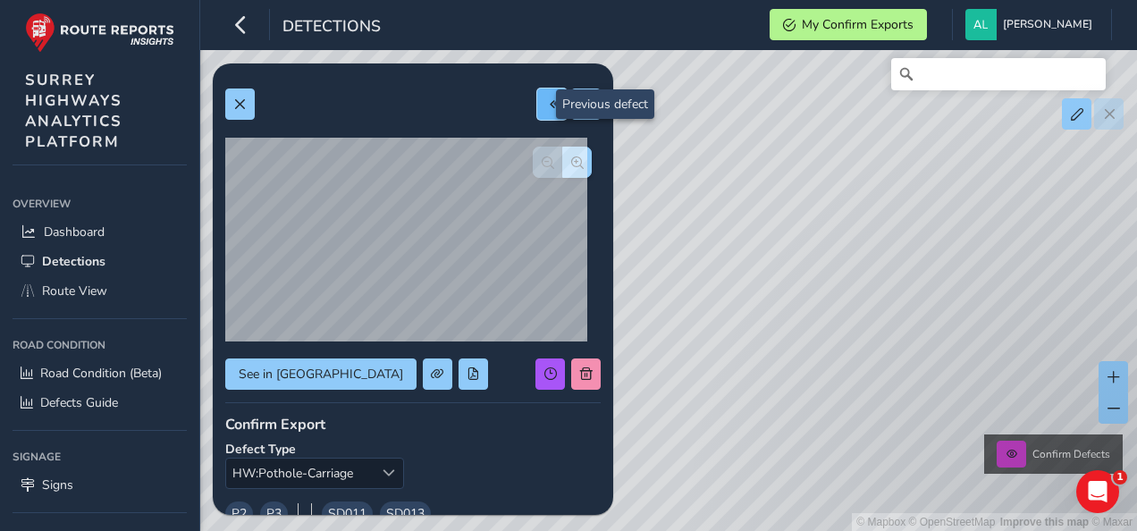
click at [546, 109] on span at bounding box center [552, 104] width 13 height 13
type input "206"
type input "298"
click at [546, 109] on span at bounding box center [552, 104] width 13 height 13
type input "229"
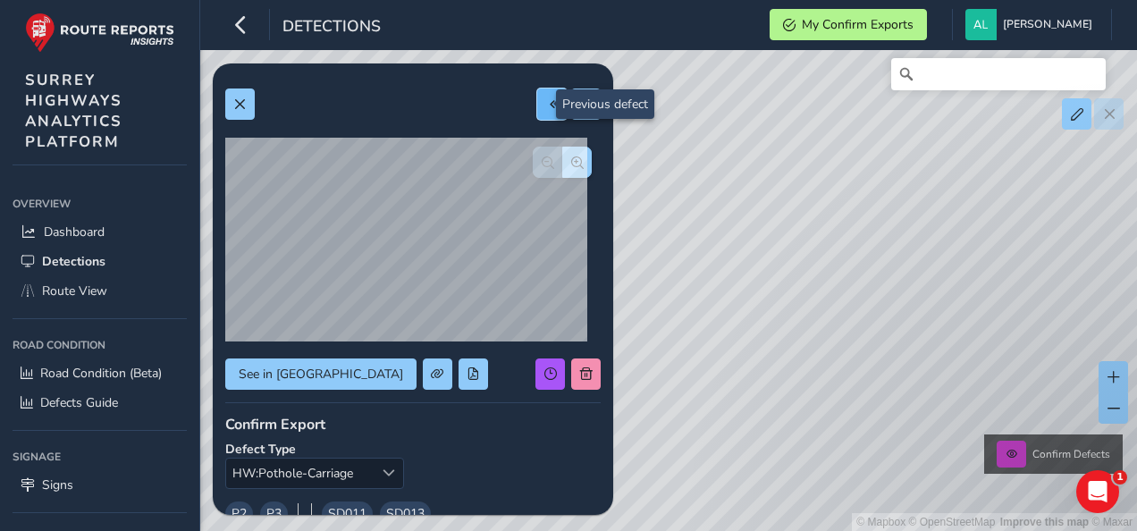
type input "149"
click at [546, 109] on span at bounding box center [552, 104] width 13 height 13
type input "208"
type input "315"
click at [546, 109] on span at bounding box center [552, 104] width 13 height 13
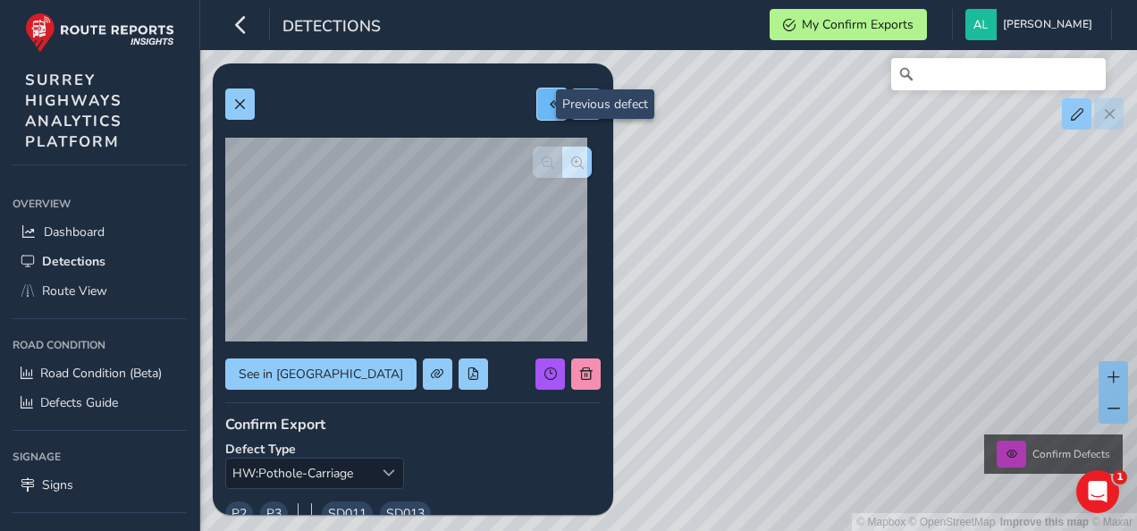
type input "275"
type input "350"
click at [546, 109] on span at bounding box center [552, 104] width 13 height 13
type input "245"
type input "323"
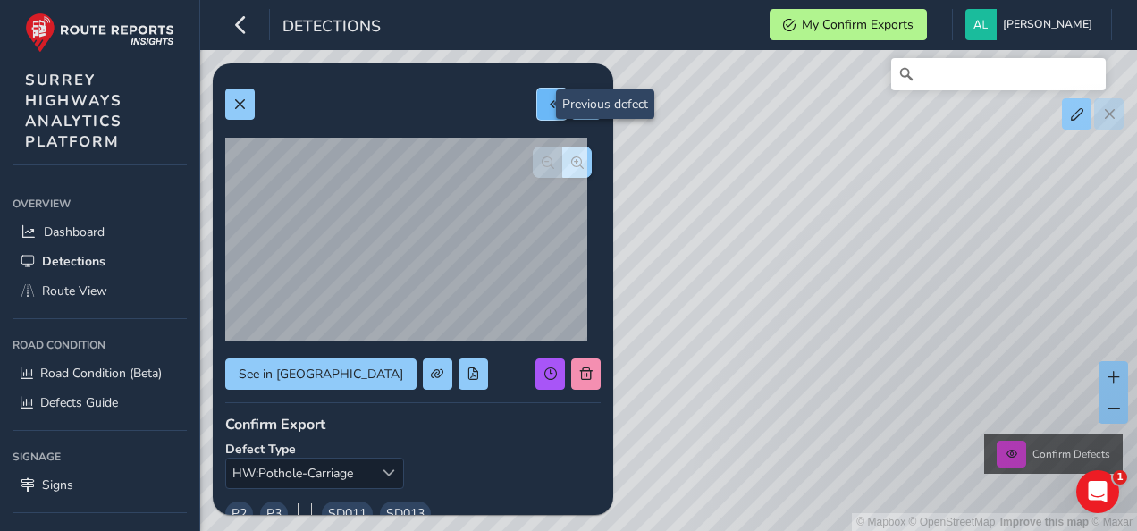
click at [546, 109] on span at bounding box center [552, 104] width 13 height 13
type input "273"
type input "460"
click at [546, 109] on span at bounding box center [552, 104] width 13 height 13
type input "274"
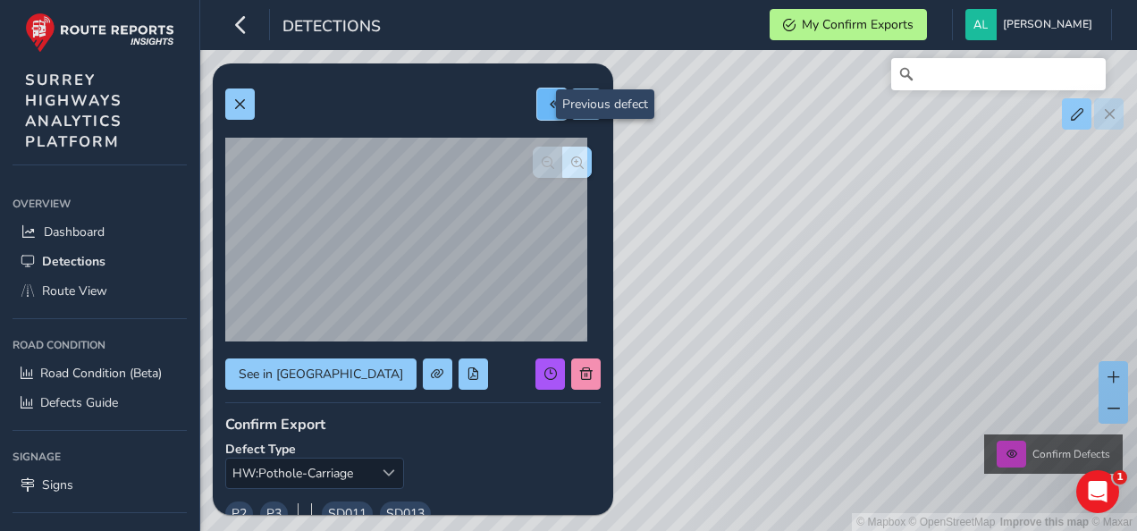
type input "418"
click at [546, 109] on span at bounding box center [552, 104] width 13 height 13
type input "399"
type input "512"
click at [546, 109] on span at bounding box center [552, 104] width 13 height 13
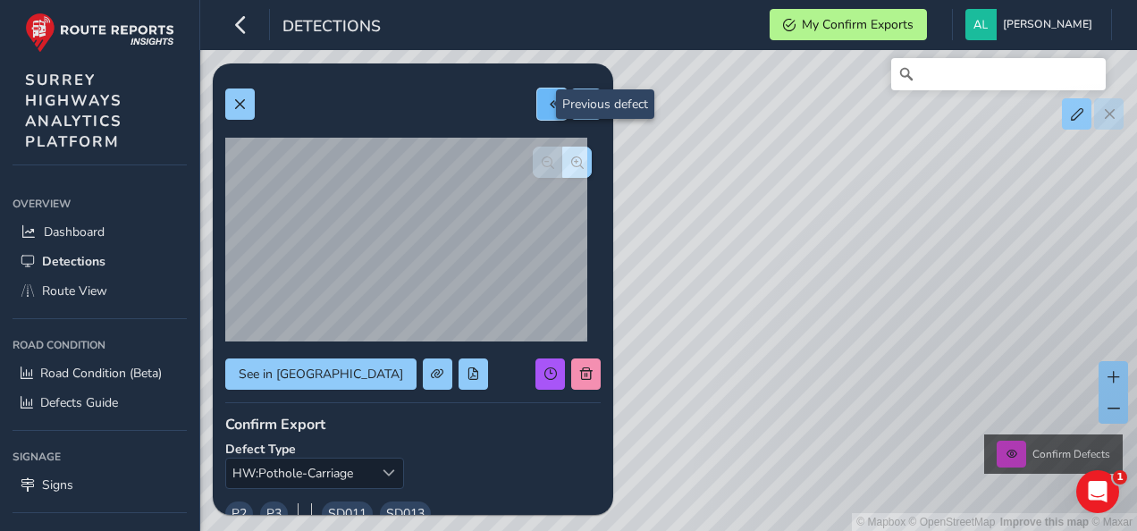
type input "129"
type input "159"
click at [546, 109] on span at bounding box center [552, 104] width 13 height 13
type input "167"
type input "152"
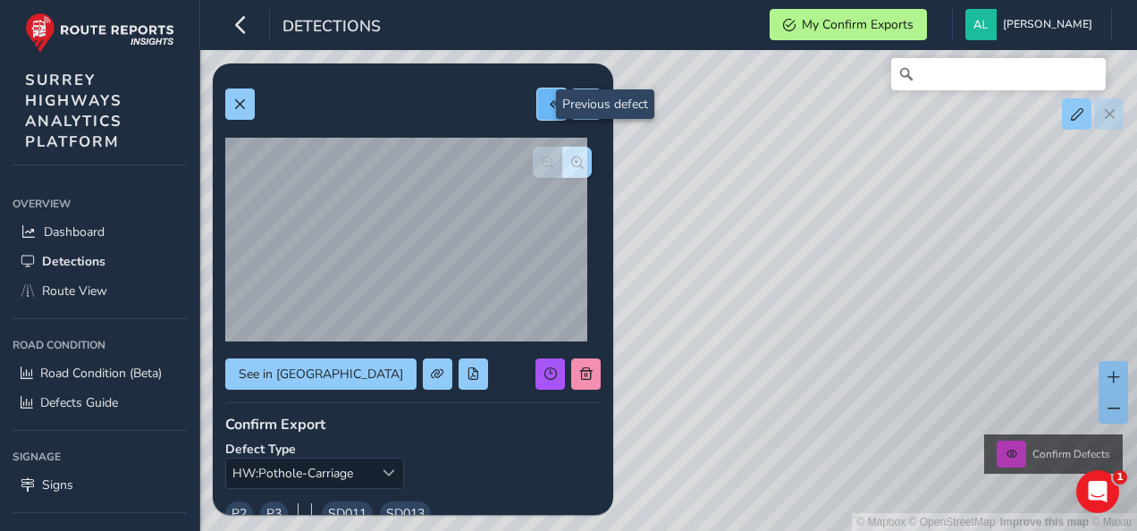
click at [546, 109] on span at bounding box center [552, 104] width 13 height 13
type input "213"
type input "168"
click at [546, 109] on span at bounding box center [552, 104] width 13 height 13
type input "241"
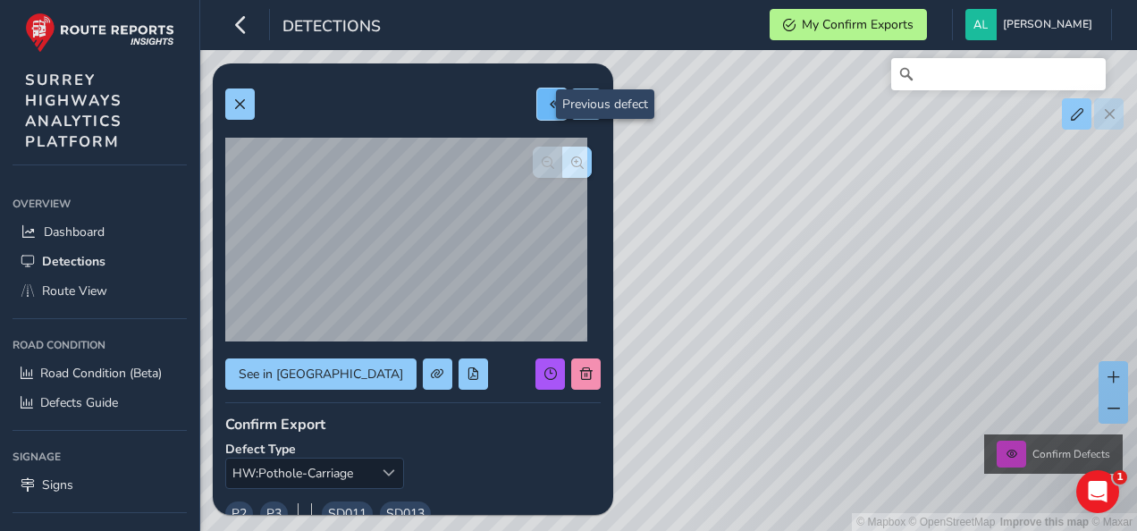
type input "591"
click at [546, 109] on span at bounding box center [552, 104] width 13 height 13
type input "295"
type input "1016"
click at [546, 109] on span at bounding box center [552, 104] width 13 height 13
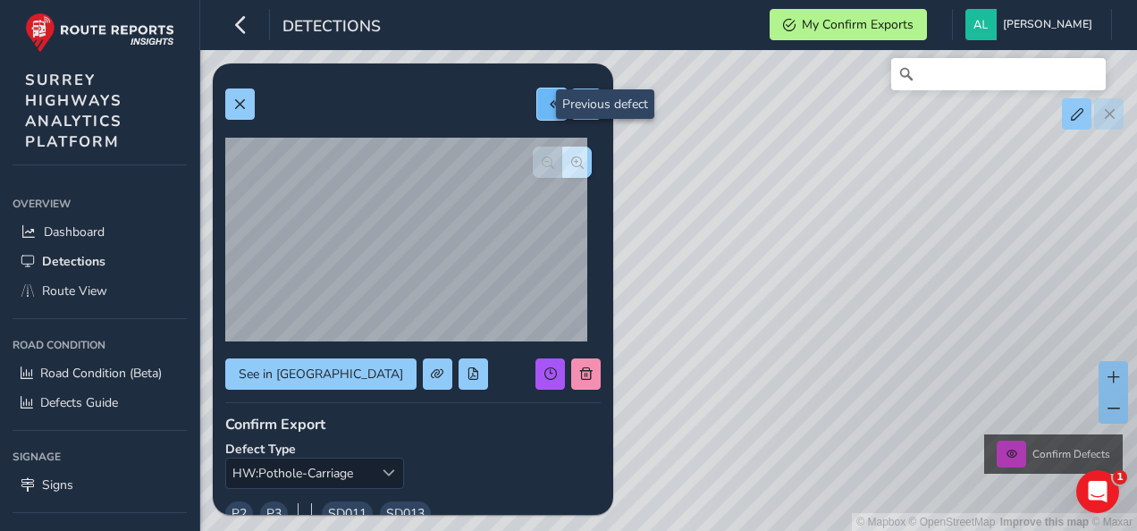
type input "196"
type input "312"
click at [546, 109] on span at bounding box center [552, 104] width 13 height 13
type input "190"
type input "285"
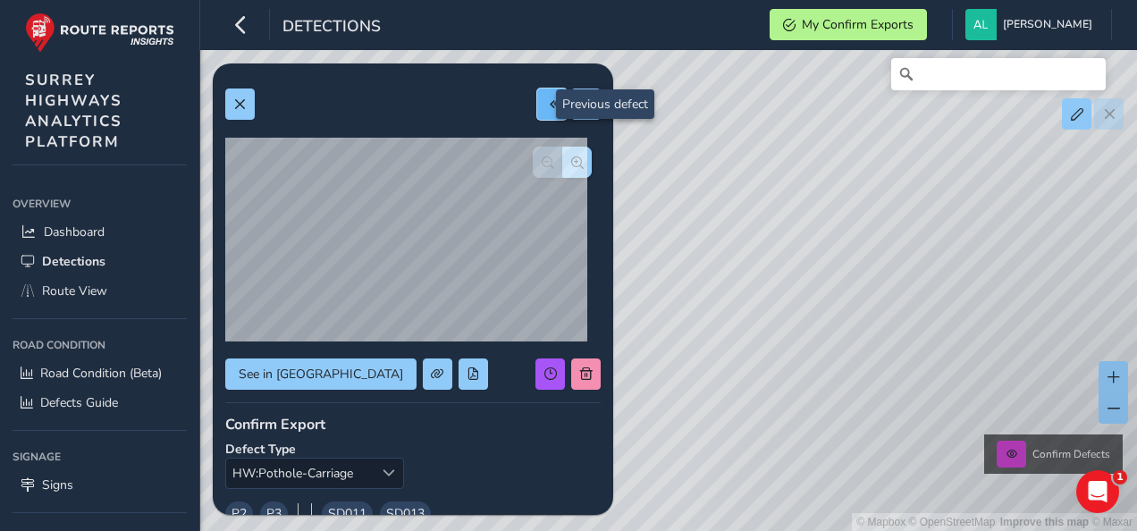
click at [546, 109] on span at bounding box center [552, 104] width 13 height 13
type input "197"
type input "293"
click at [546, 109] on span at bounding box center [552, 104] width 13 height 13
type input "237"
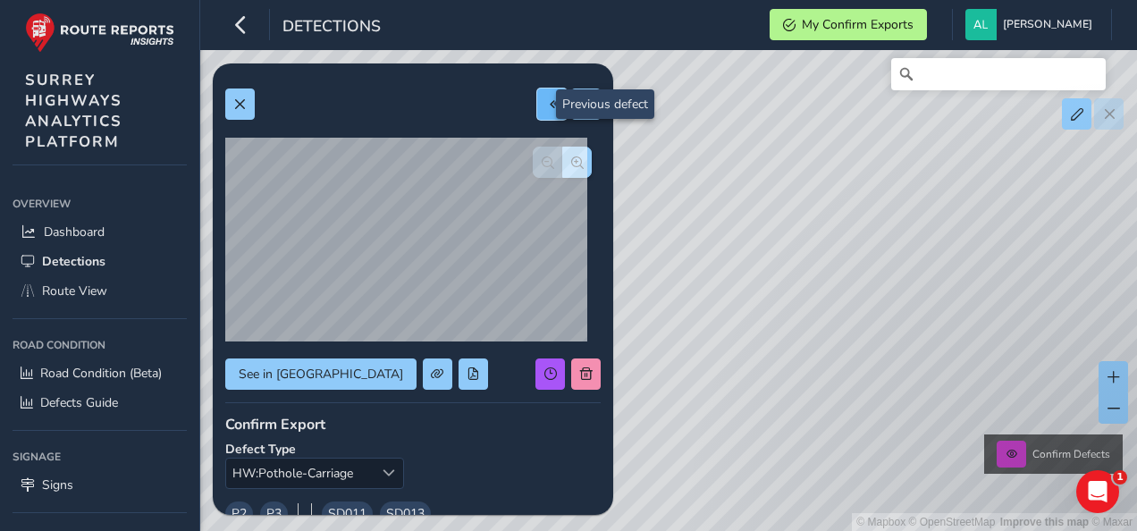
type input "231"
click at [571, 163] on span "button" at bounding box center [577, 162] width 13 height 13
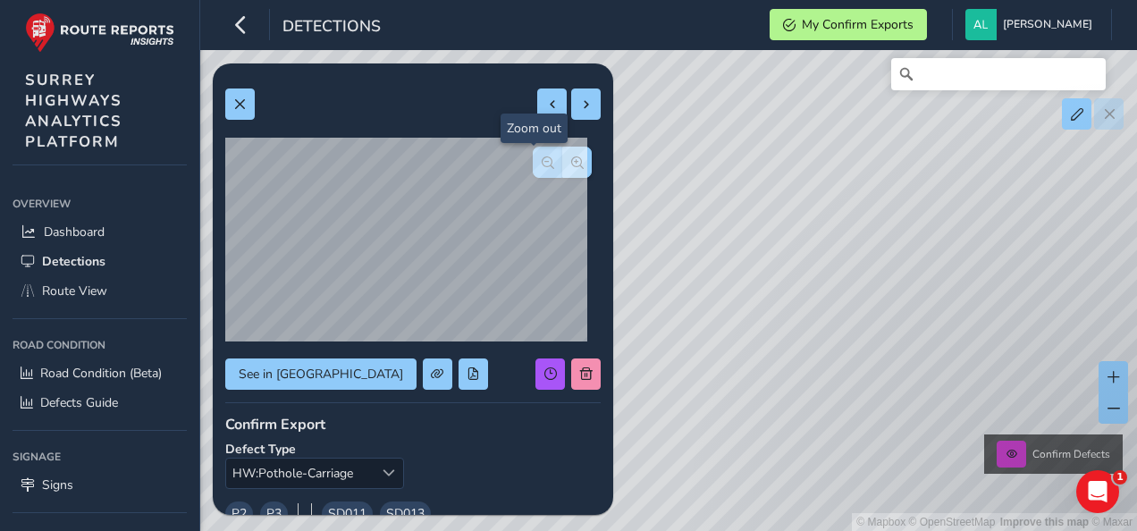
click at [542, 159] on span "button" at bounding box center [548, 162] width 13 height 13
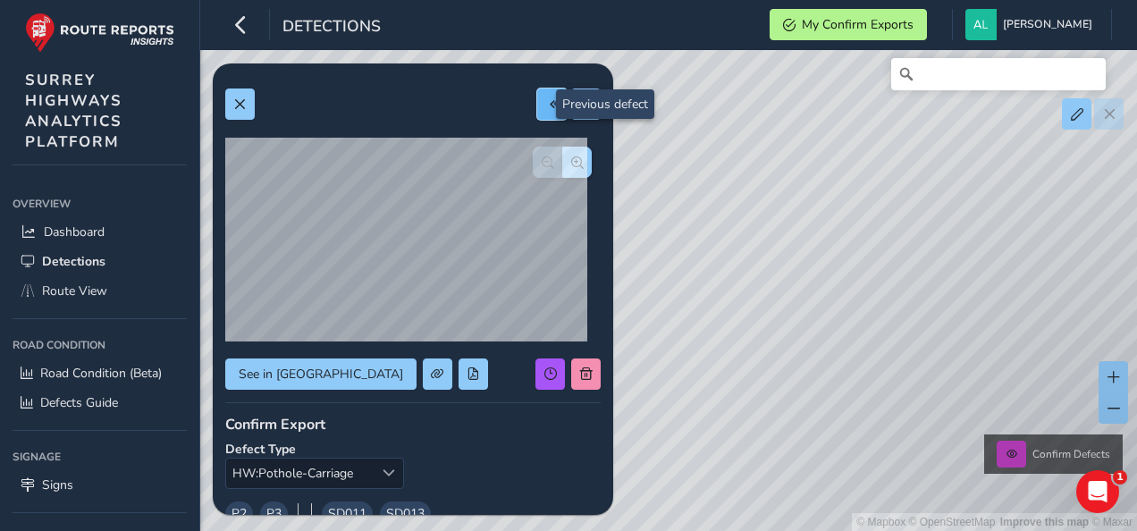
click at [546, 107] on span at bounding box center [552, 104] width 13 height 13
type input "348"
type input "266"
click at [546, 107] on span at bounding box center [552, 104] width 13 height 13
type input "354"
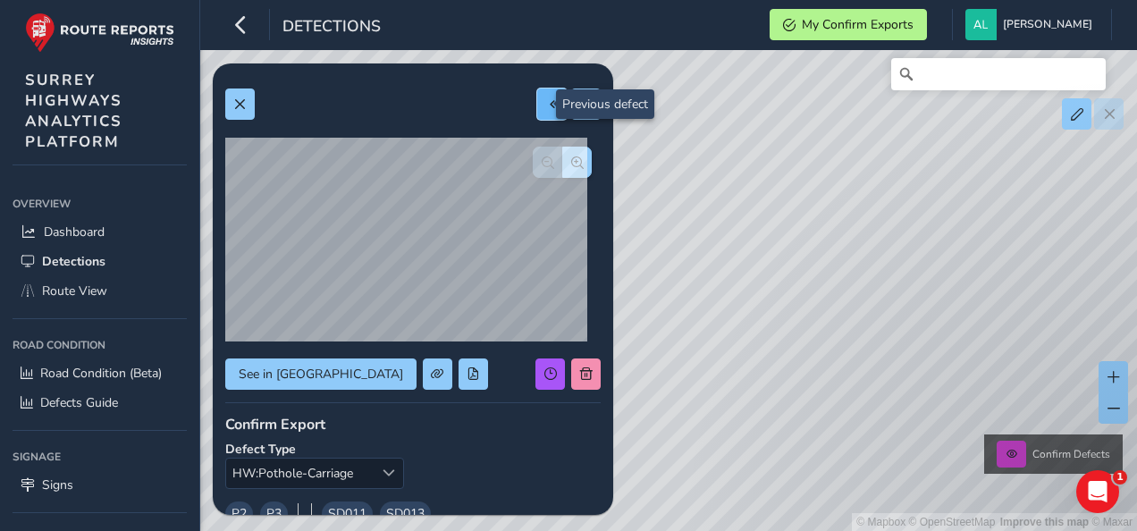
type input "278"
click at [546, 107] on span at bounding box center [552, 104] width 13 height 13
type input "242"
type input "177"
click at [546, 107] on span at bounding box center [552, 104] width 13 height 13
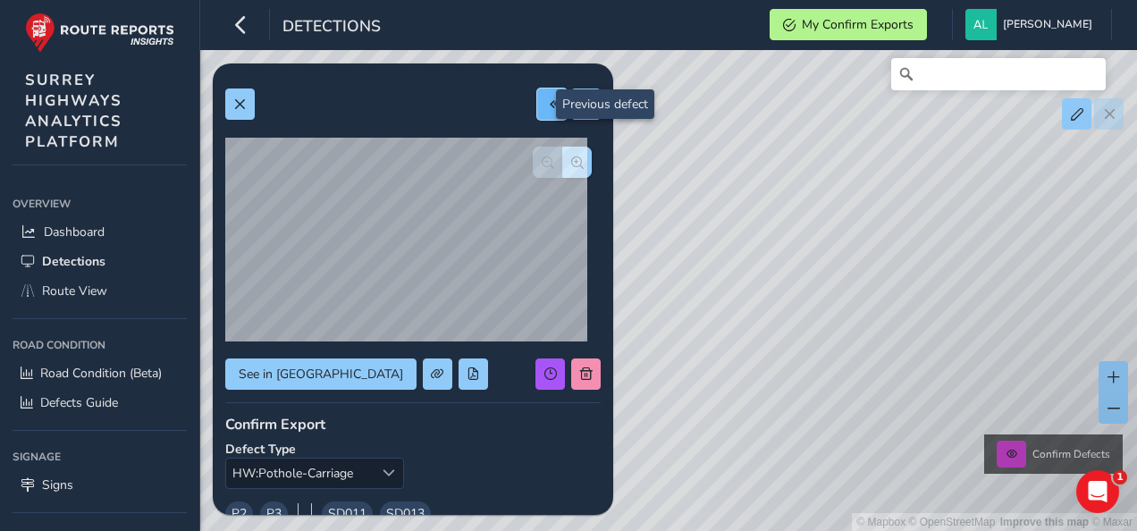
type input "158"
type input "163"
click at [546, 107] on span at bounding box center [552, 104] width 13 height 13
type input "145"
type input "175"
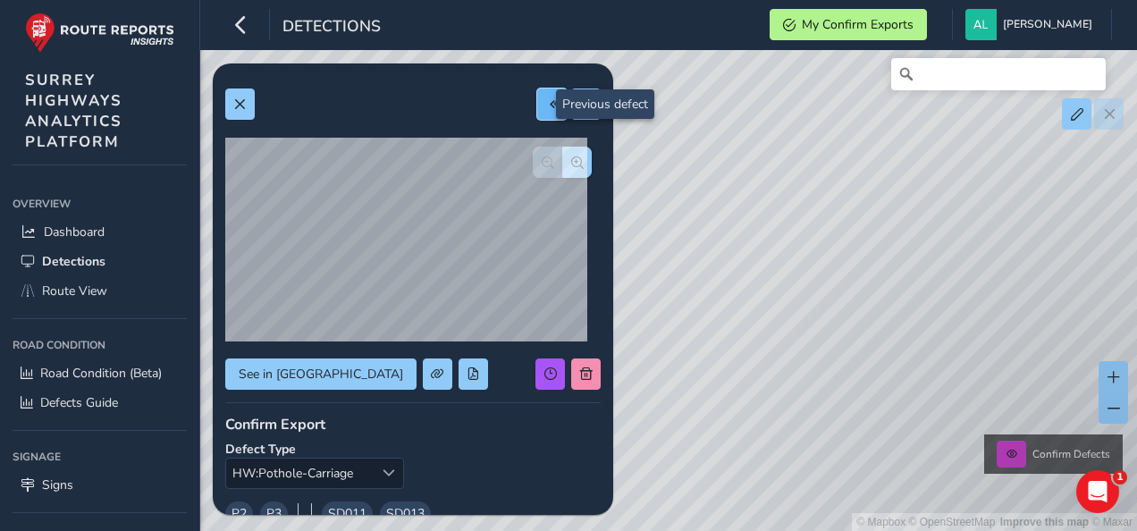
click at [546, 107] on span at bounding box center [552, 104] width 13 height 13
type input "130"
type input "164"
click at [546, 107] on span at bounding box center [552, 104] width 13 height 13
type input "428"
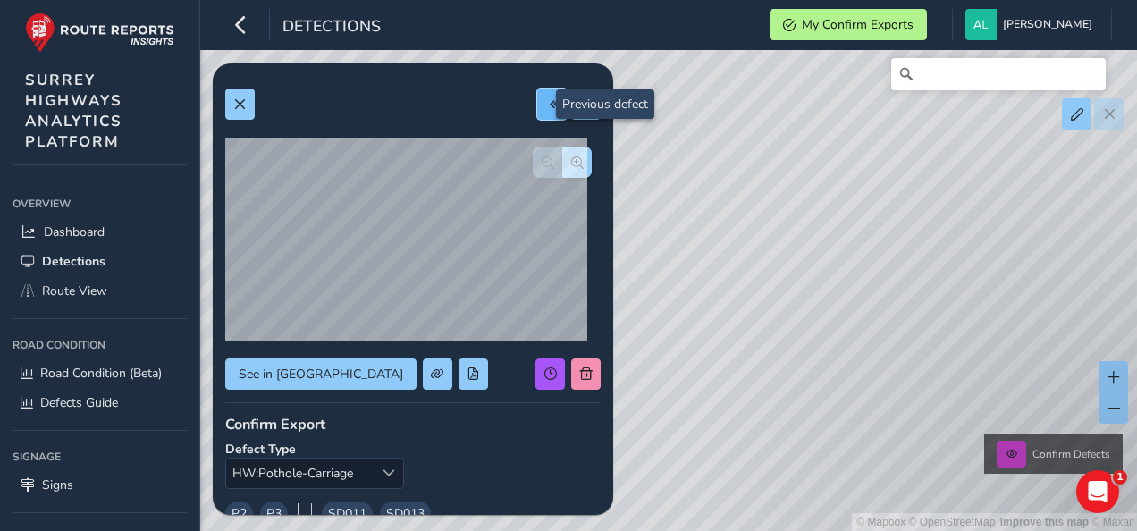
type input "819"
click at [546, 107] on span at bounding box center [552, 104] width 13 height 13
type input "211"
type input "627"
click at [546, 107] on span at bounding box center [552, 104] width 13 height 13
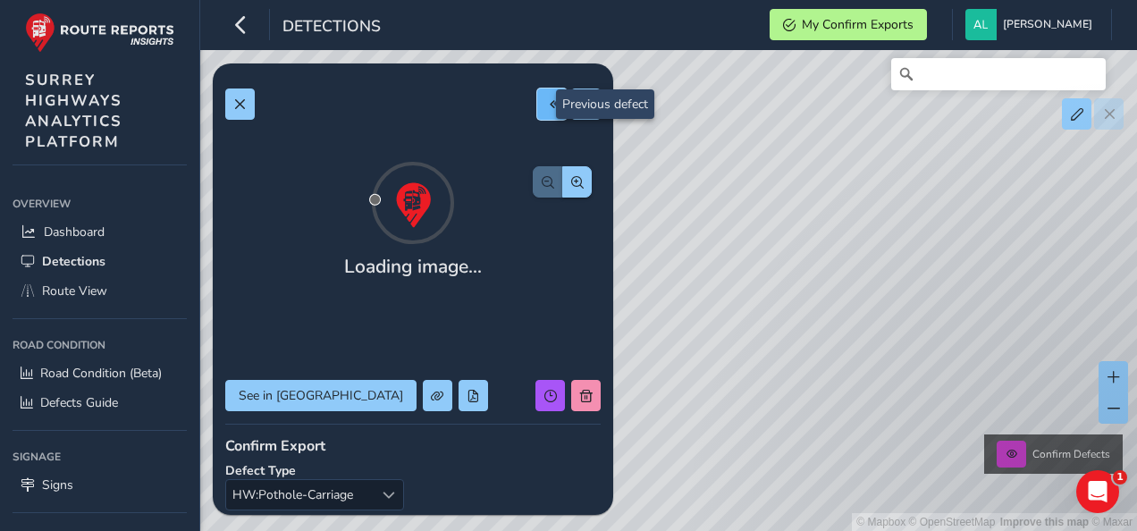
type input "172"
type input "293"
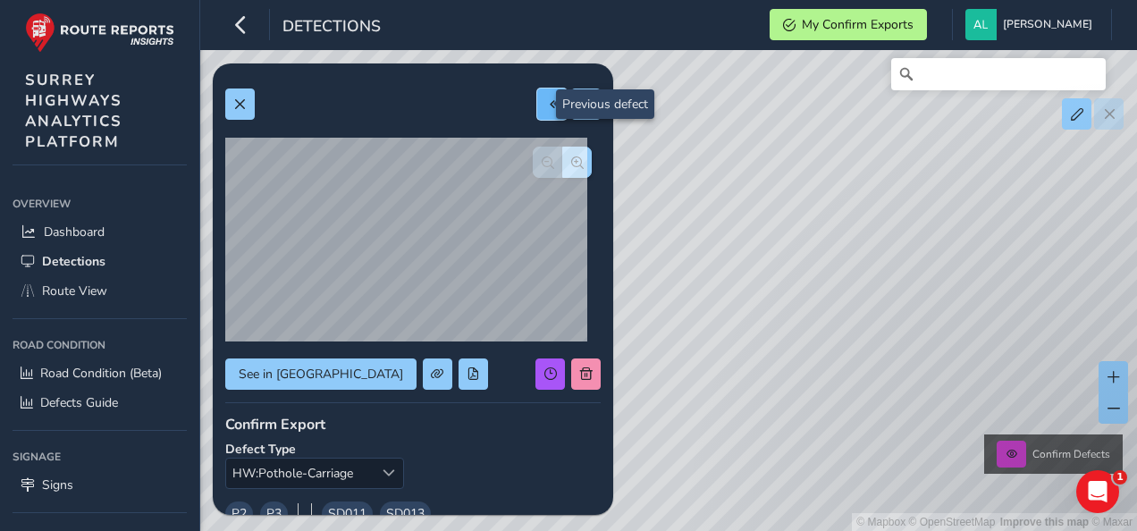
click at [546, 107] on span at bounding box center [552, 104] width 13 height 13
type input "249"
type input "236"
click at [546, 107] on span at bounding box center [552, 104] width 13 height 13
type input "230"
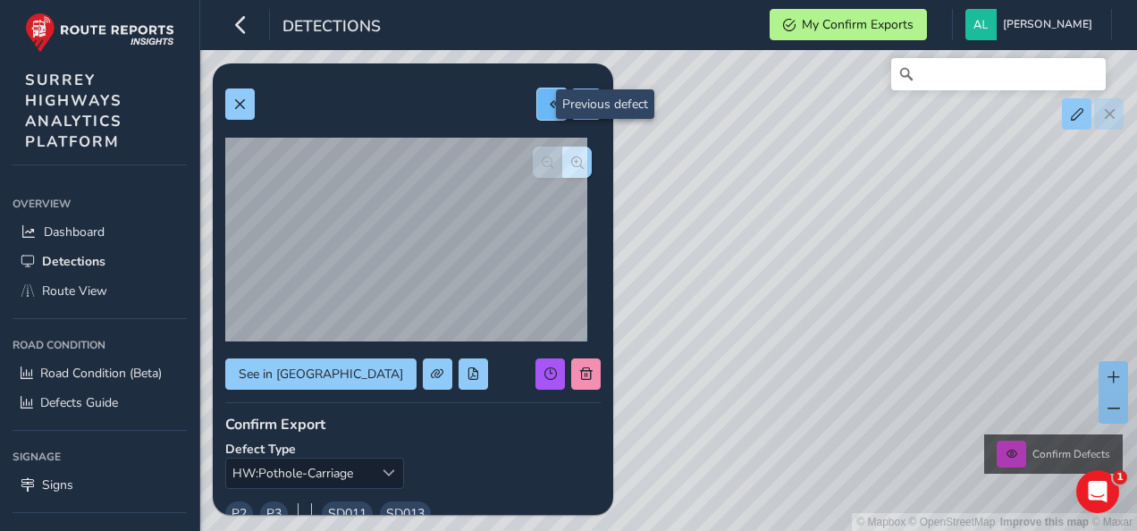
type input "228"
click at [546, 107] on span at bounding box center [552, 104] width 13 height 13
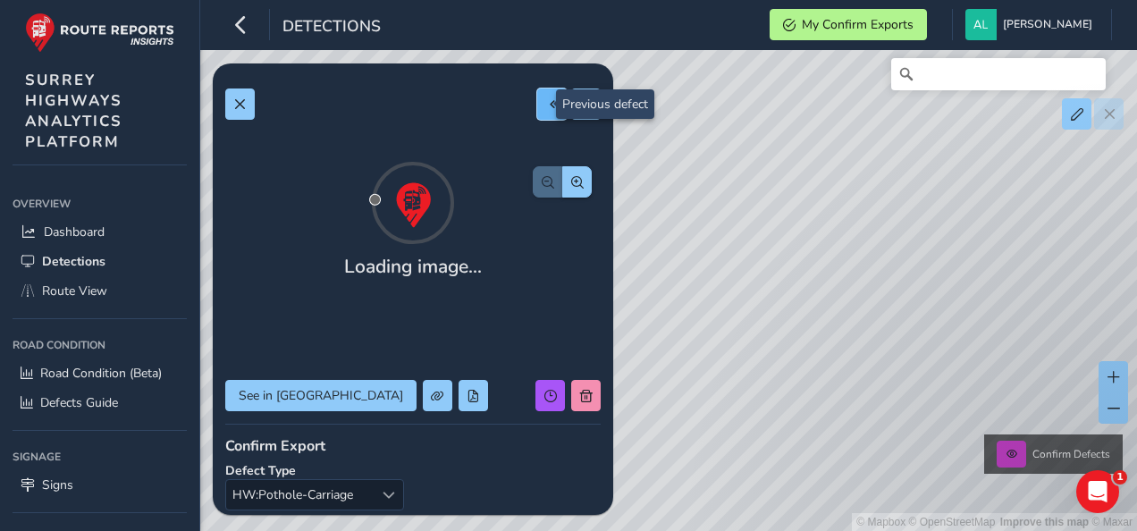
type input "297"
type input "183"
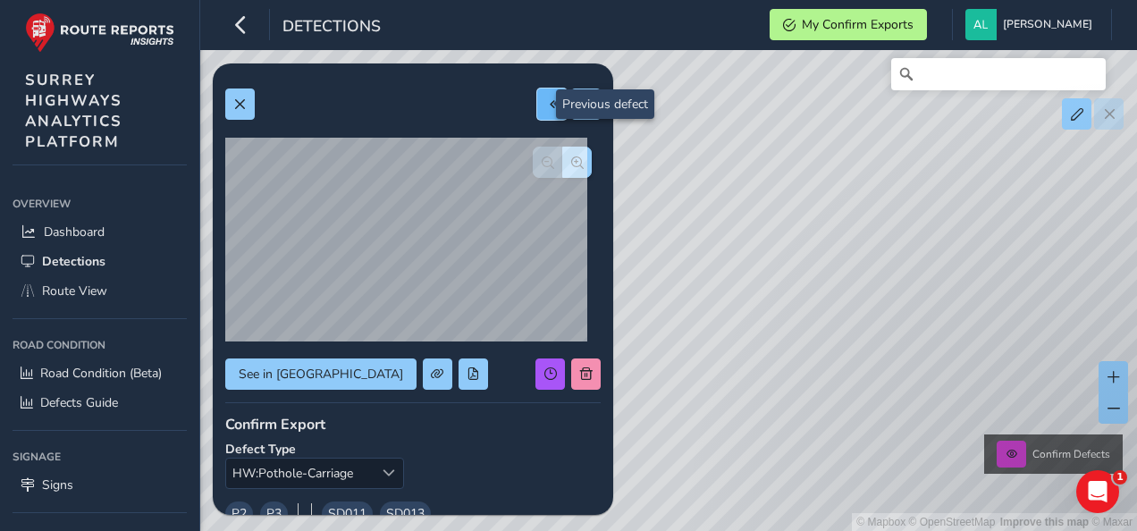
click at [546, 107] on span at bounding box center [552, 104] width 13 height 13
type input "475"
type input "469"
click at [546, 107] on span at bounding box center [552, 104] width 13 height 13
type input "478"
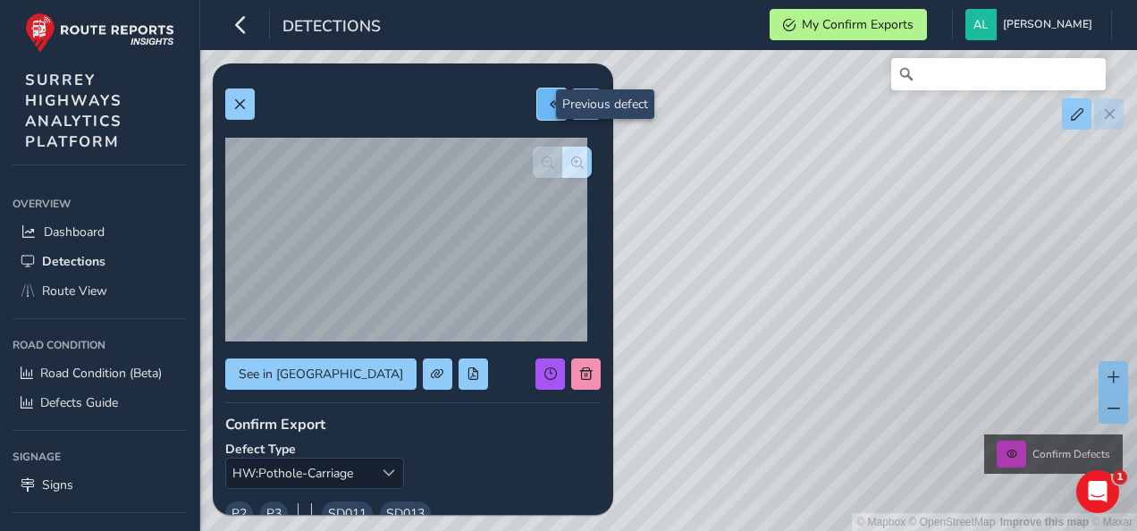
type input "589"
click at [546, 107] on span at bounding box center [552, 104] width 13 height 13
type input "466"
type input "685"
click at [546, 107] on span at bounding box center [552, 104] width 13 height 13
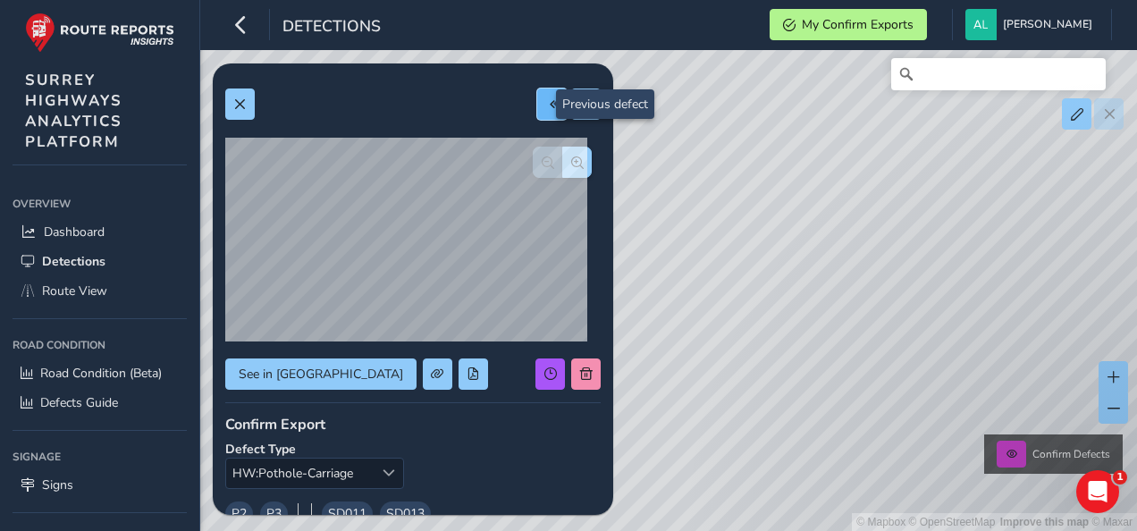
type input "461"
type input "608"
click at [546, 107] on span at bounding box center [552, 104] width 13 height 13
type input "509"
type input "275"
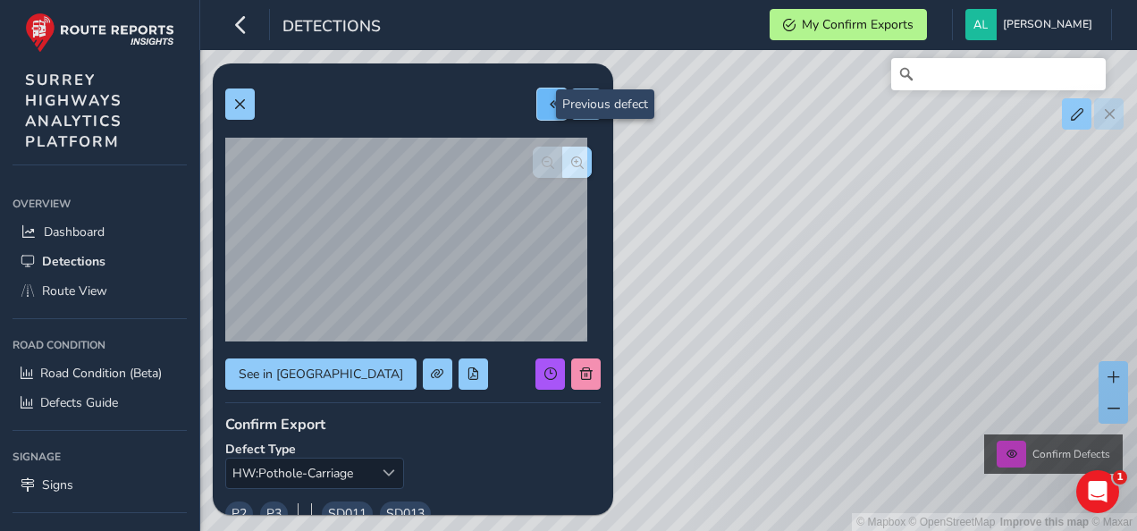
click at [546, 107] on span at bounding box center [552, 104] width 13 height 13
type input "349"
type input "252"
click at [546, 107] on span at bounding box center [552, 104] width 13 height 13
type input "261"
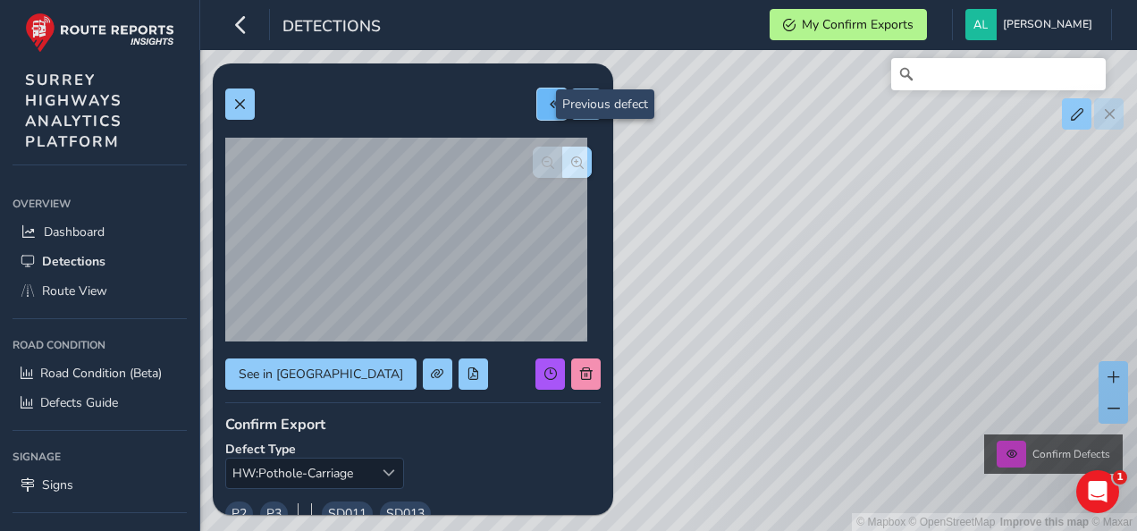
type input "272"
click at [546, 107] on span at bounding box center [552, 104] width 13 height 13
type input "676"
type input "1058"
click at [546, 107] on span at bounding box center [552, 104] width 13 height 13
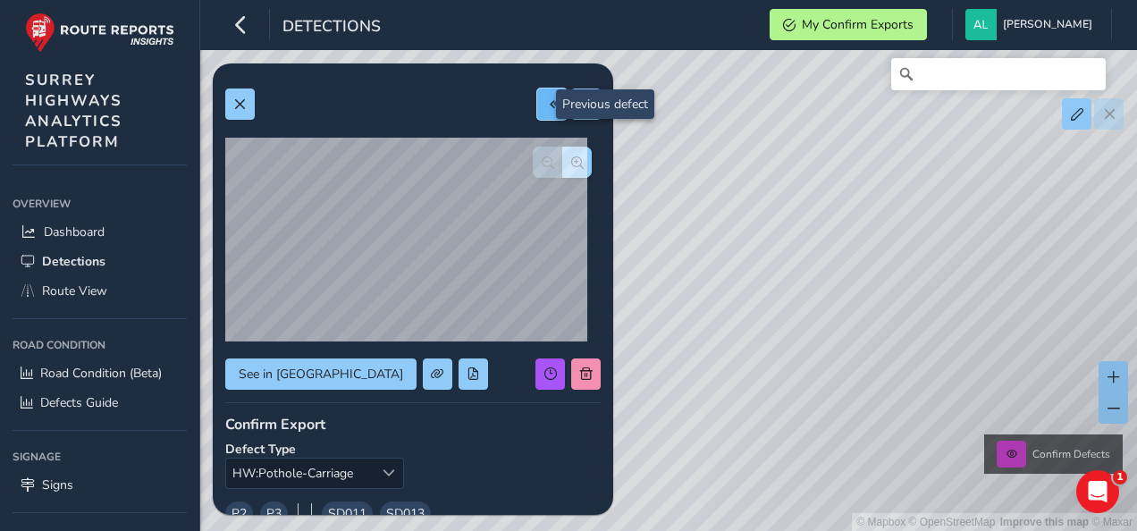
type input "213"
type input "216"
click at [546, 107] on span at bounding box center [552, 104] width 13 height 13
type input "224"
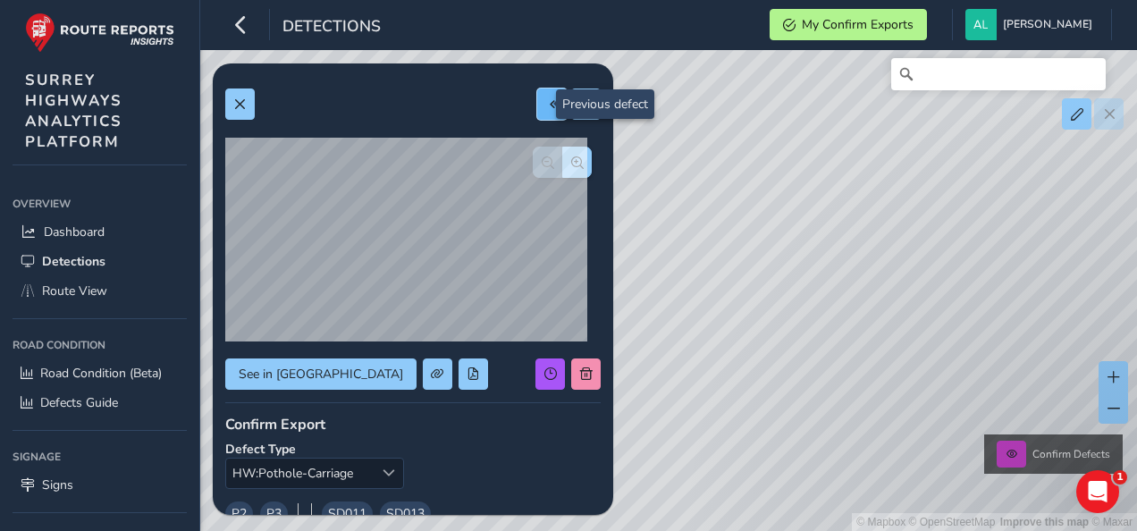
type input "127"
click at [546, 107] on span at bounding box center [552, 104] width 13 height 13
type input "296"
type input "633"
click at [546, 107] on span at bounding box center [552, 104] width 13 height 13
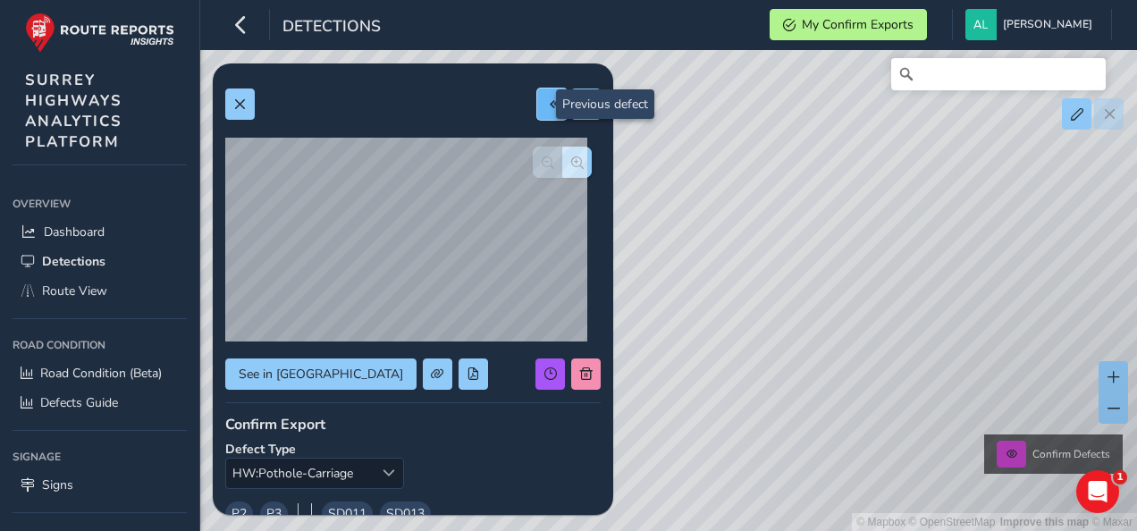
type input "274"
type input "231"
click at [580, 105] on span at bounding box center [586, 104] width 13 height 13
type input "296"
type input "633"
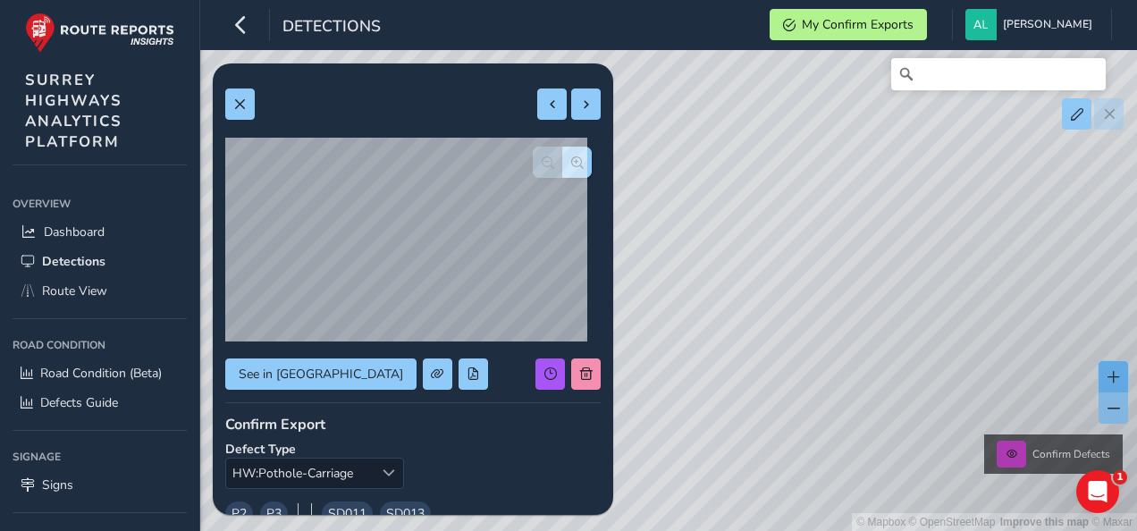
click at [1122, 379] on button at bounding box center [1113, 376] width 29 height 31
drag, startPoint x: 982, startPoint y: 307, endPoint x: 592, endPoint y: 99, distance: 442.3
click at [592, 75] on div "Newest Newest [DATE] - [DATE] Filters csv Applied Filters [DATE] 12:17 Area: 0.…" at bounding box center [668, 75] width 887 height 0
drag, startPoint x: 818, startPoint y: 447, endPoint x: 632, endPoint y: 29, distance: 457.8
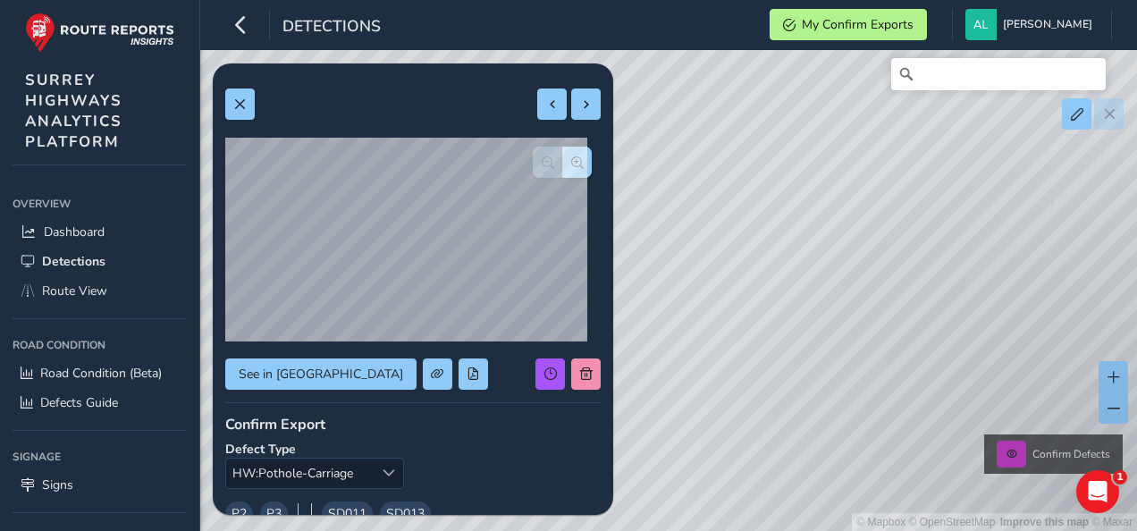
click at [632, 29] on div "Detections My Confirm Exports [PERSON_NAME] Colour Scheme: Dark Dim Light Logou…" at bounding box center [668, 265] width 937 height 531
drag, startPoint x: 776, startPoint y: 379, endPoint x: 729, endPoint y: 206, distance: 178.7
click at [729, 206] on div "© Mapbox © OpenStreetMap Improve this map © Maxar Confirm Defects" at bounding box center [568, 265] width 1137 height 531
click at [1110, 386] on button at bounding box center [1113, 376] width 29 height 31
click at [920, 272] on div "© Mapbox © OpenStreetMap Improve this map © Maxar Confirm Defects" at bounding box center [568, 265] width 1137 height 531
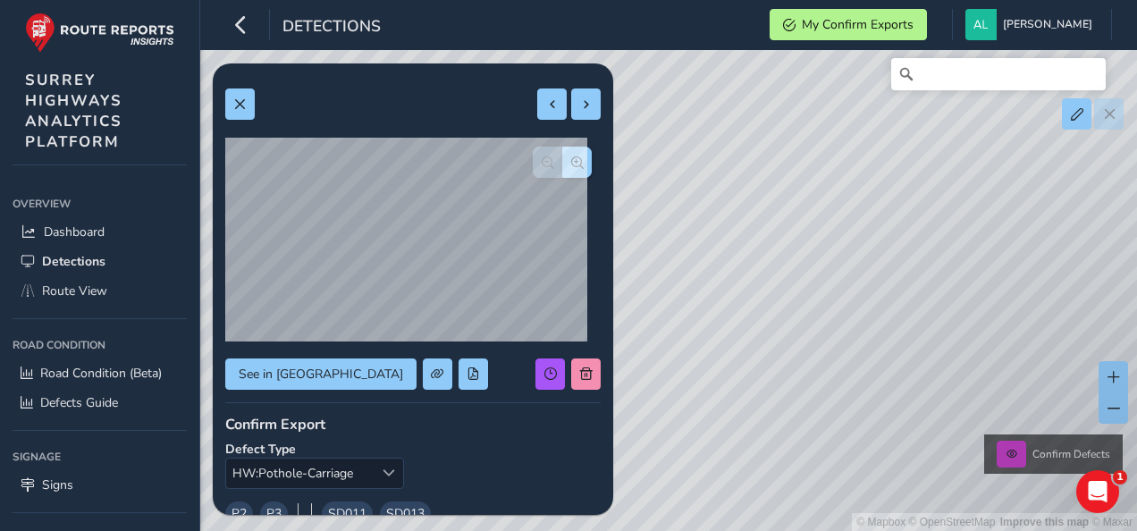
drag, startPoint x: 863, startPoint y: 311, endPoint x: 802, endPoint y: 313, distance: 60.8
click at [802, 313] on div "© Mapbox © OpenStreetMap Improve this map © Maxar Confirm Defects" at bounding box center [568, 265] width 1137 height 531
click at [1119, 380] on button at bounding box center [1113, 376] width 29 height 31
click at [82, 286] on span "Route View" at bounding box center [74, 290] width 65 height 17
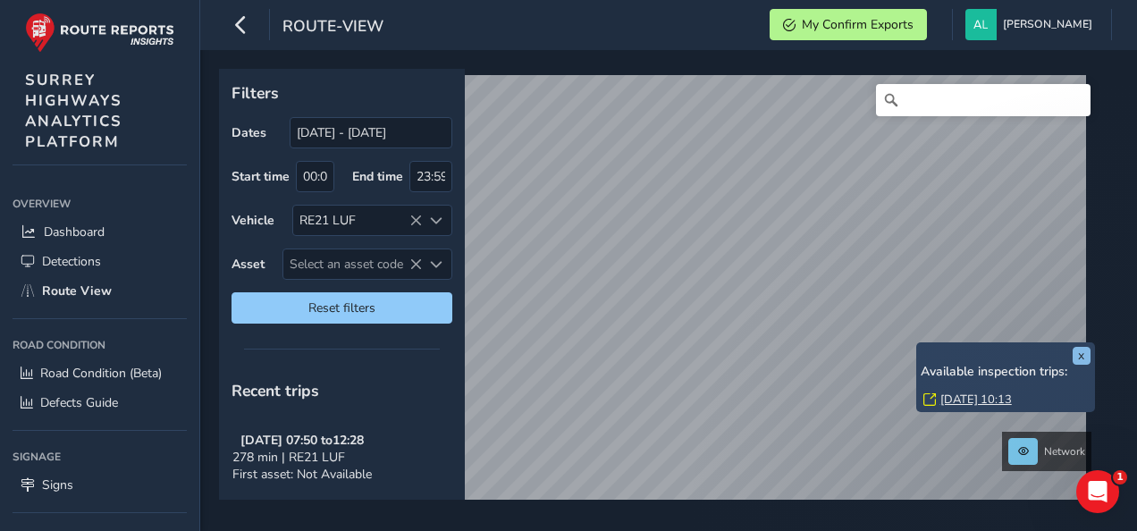
click at [1064, 355] on div "x Available inspection trips: [DATE] 10:13" at bounding box center [1006, 378] width 170 height 62
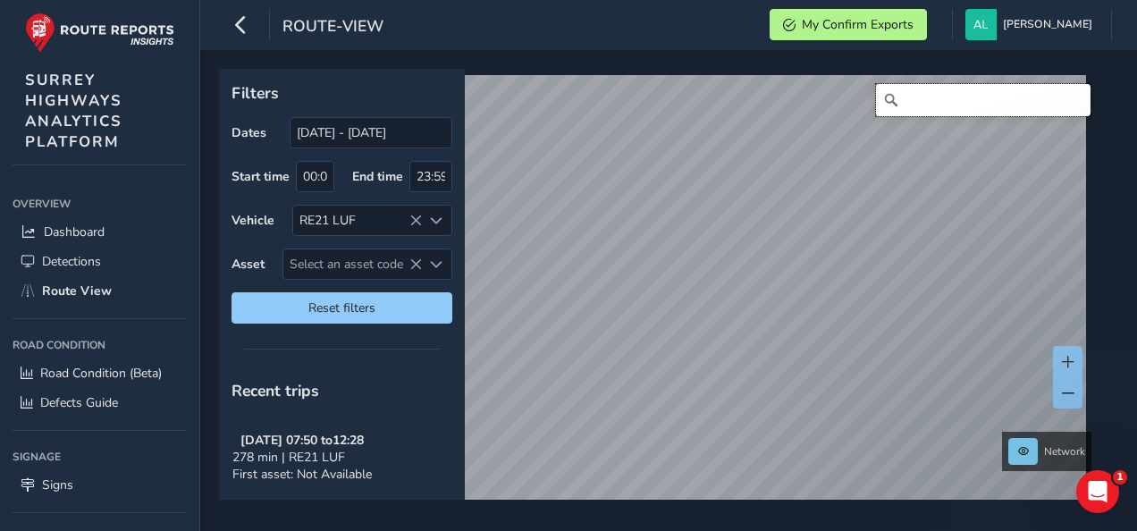
click at [908, 100] on input "Search" at bounding box center [983, 100] width 215 height 32
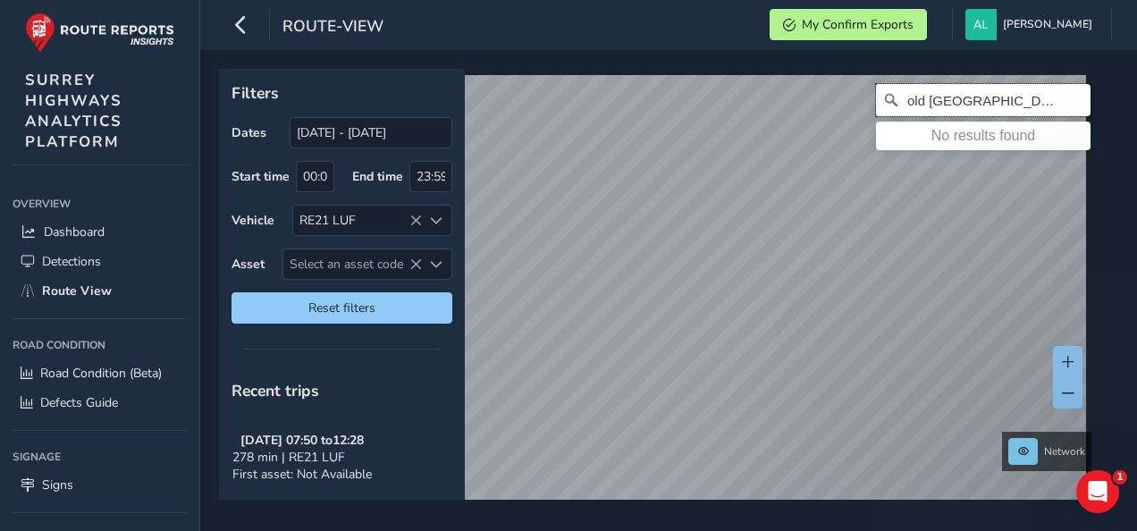
type input "old [GEOGRAPHIC_DATA]"
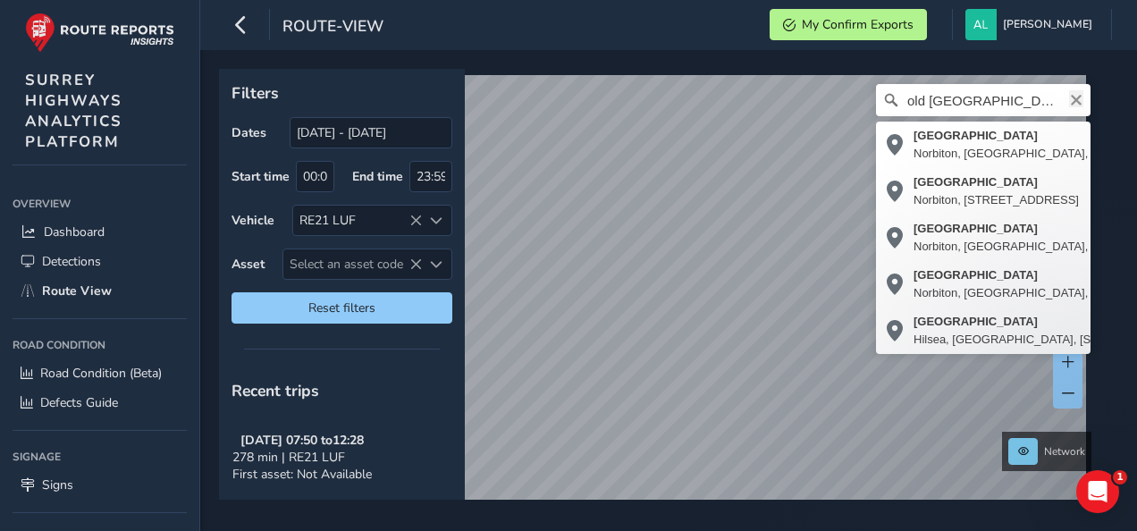
click at [1071, 98] on icon "Clear" at bounding box center [1076, 100] width 11 height 11
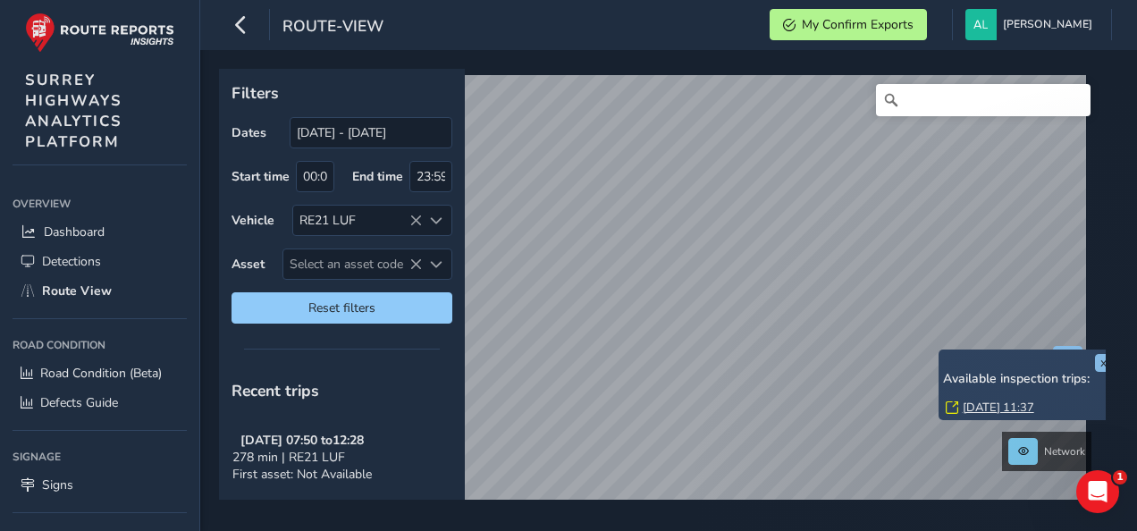
click at [1072, 363] on div "x Available inspection trips: [DATE] 11:37" at bounding box center [1028, 385] width 170 height 62
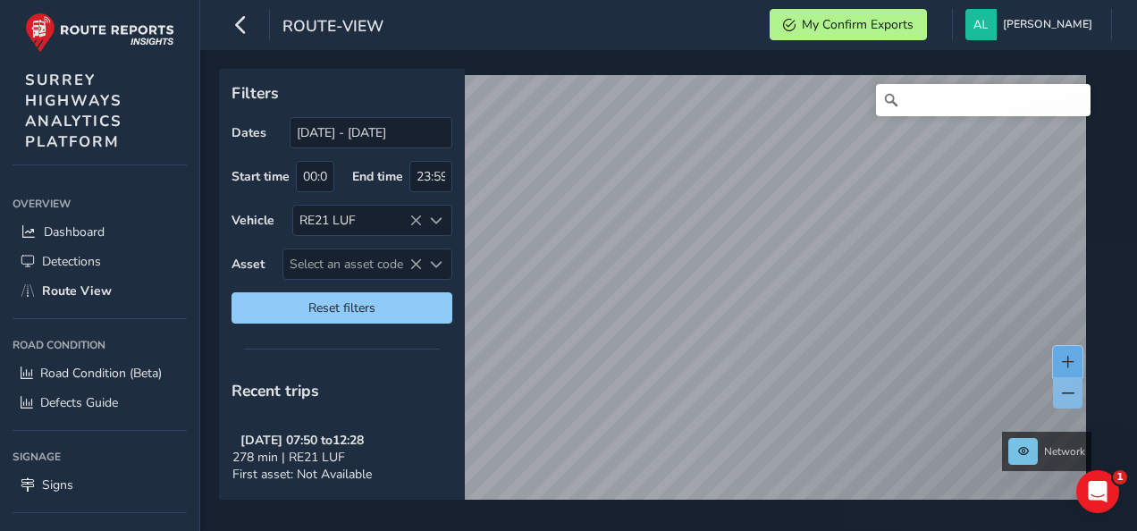
click at [1067, 360] on span at bounding box center [1068, 362] width 13 height 13
click at [629, 50] on div "Filters Dates [DATE] - [DATE] Start time 00:00 End time 23:59 Vehicle RE21 LUF …" at bounding box center [668, 290] width 937 height 481
click at [1069, 358] on span at bounding box center [1068, 362] width 13 height 13
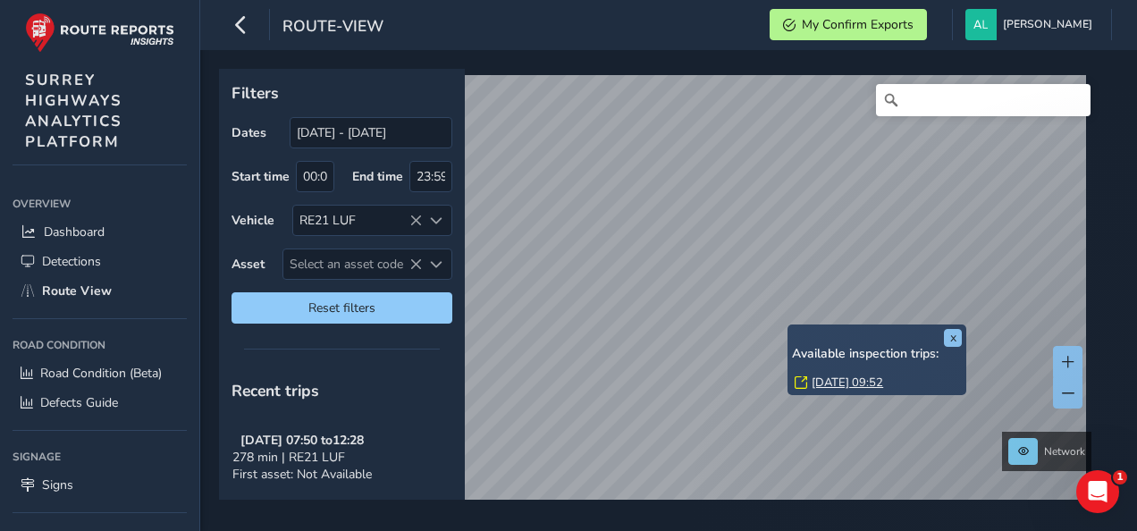
click at [791, 336] on div "x Available inspection trips: [DATE] 09:52 Filters Dates [DATE] - [DATE] Start …" at bounding box center [662, 284] width 887 height 431
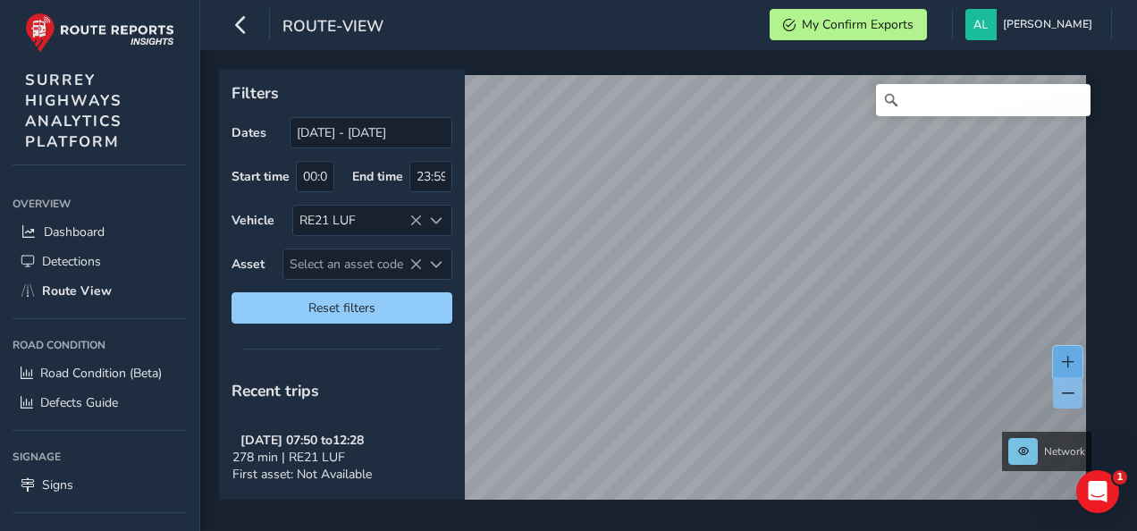
click at [1073, 361] on span at bounding box center [1068, 362] width 13 height 13
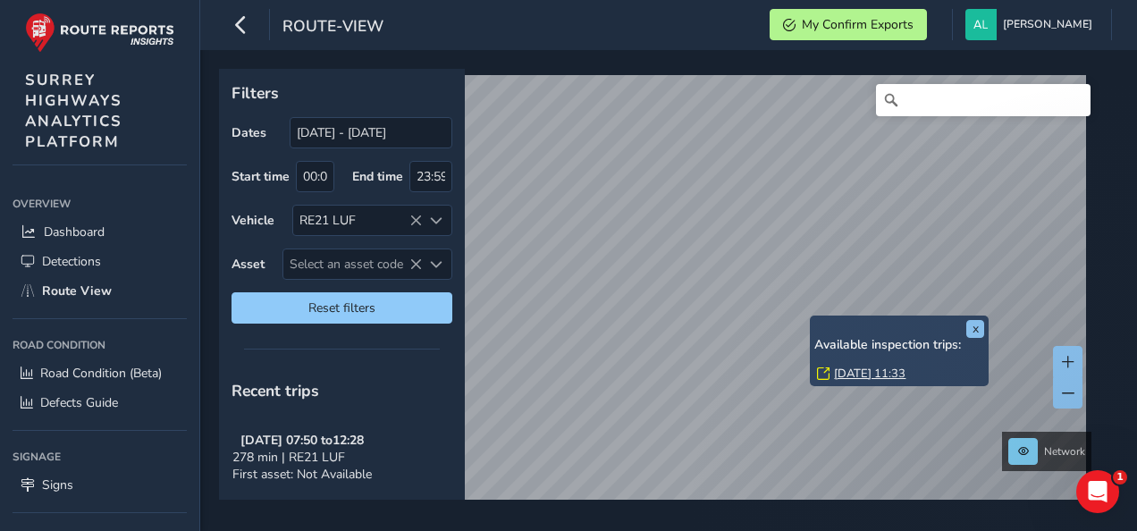
click at [848, 374] on link "[DATE] 11:33" at bounding box center [870, 374] width 72 height 16
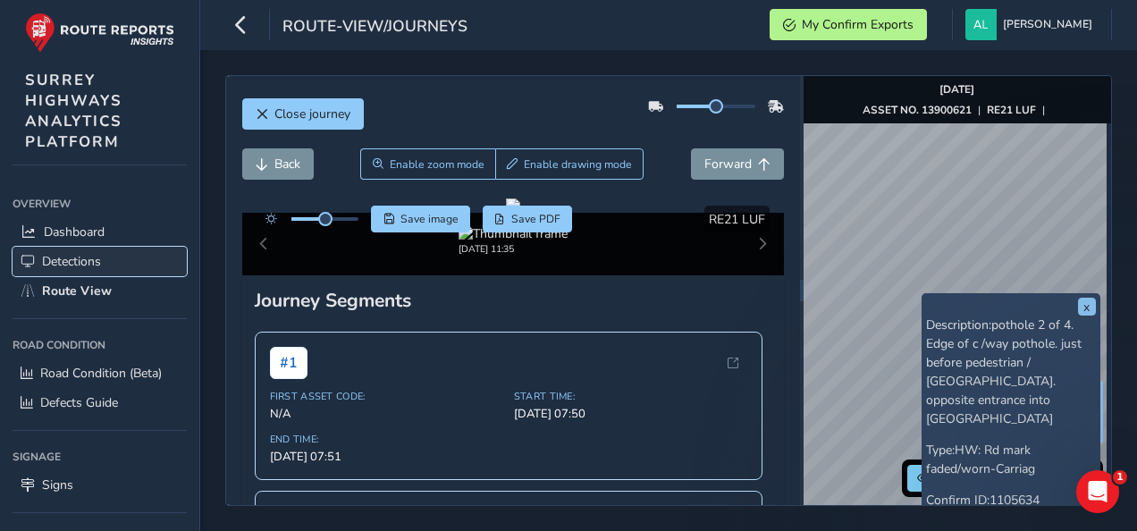
click at [68, 257] on span "Detections" at bounding box center [71, 261] width 59 height 17
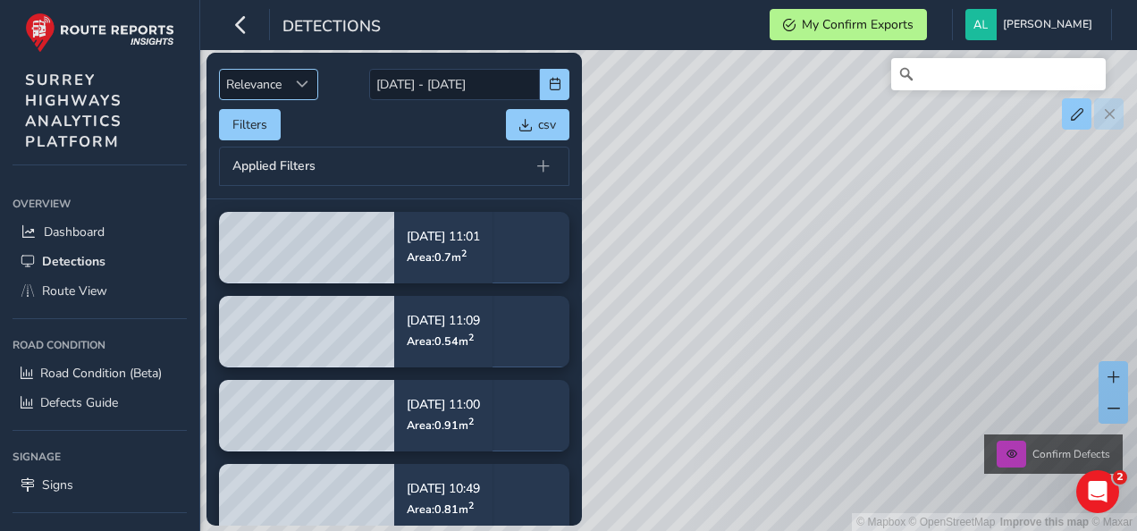
click at [308, 86] on span "Sort by Date" at bounding box center [302, 84] width 13 height 13
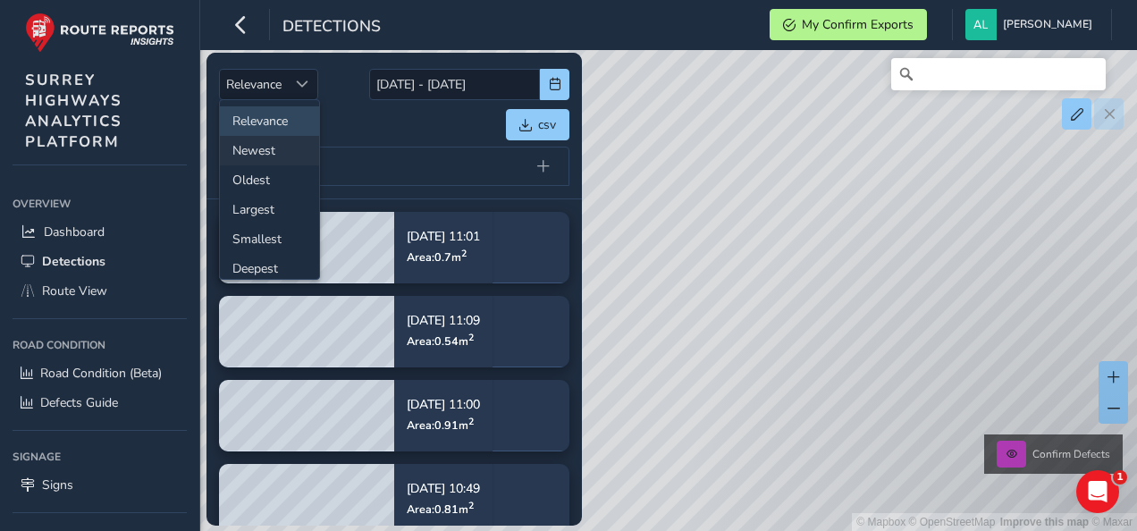
click at [267, 141] on li "Newest" at bounding box center [269, 150] width 99 height 29
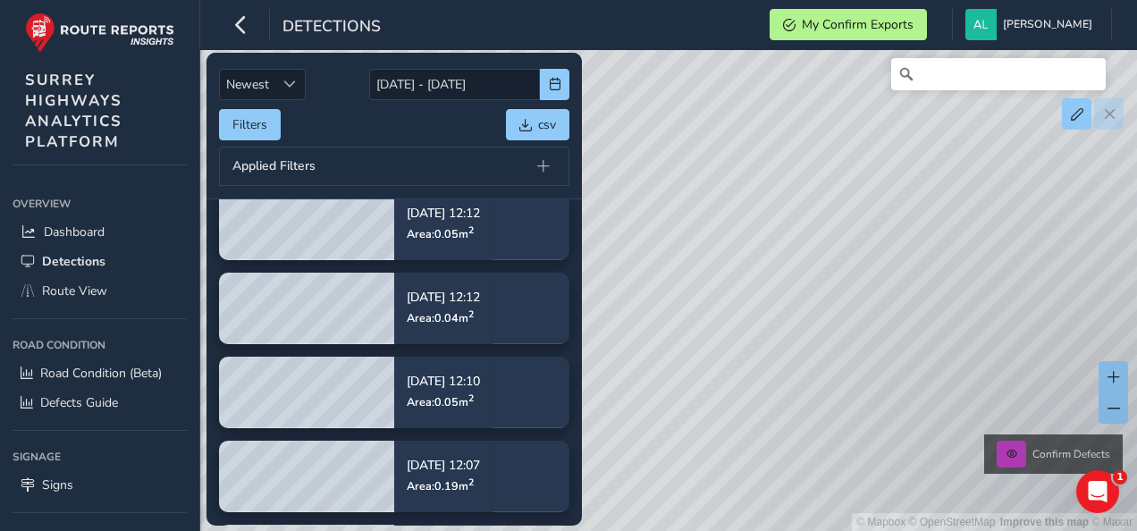
scroll to position [143, 0]
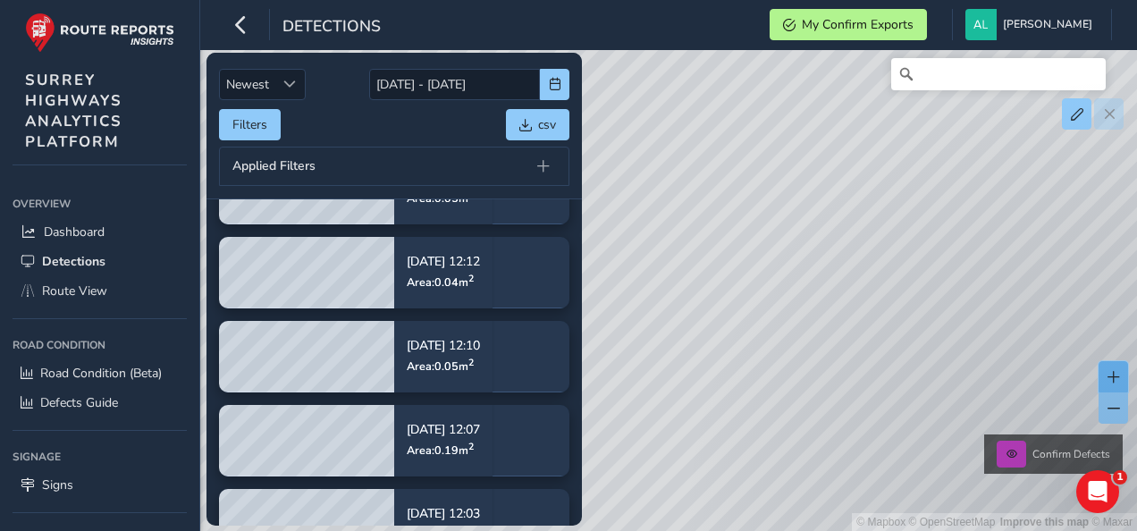
click at [1112, 383] on span at bounding box center [1114, 377] width 13 height 13
drag, startPoint x: 940, startPoint y: 237, endPoint x: 712, endPoint y: 341, distance: 251.6
click at [712, 341] on div "© Mapbox © OpenStreetMap Improve this map © Maxar Confirm Defects" at bounding box center [568, 265] width 1137 height 531
click at [1115, 383] on span at bounding box center [1114, 377] width 13 height 13
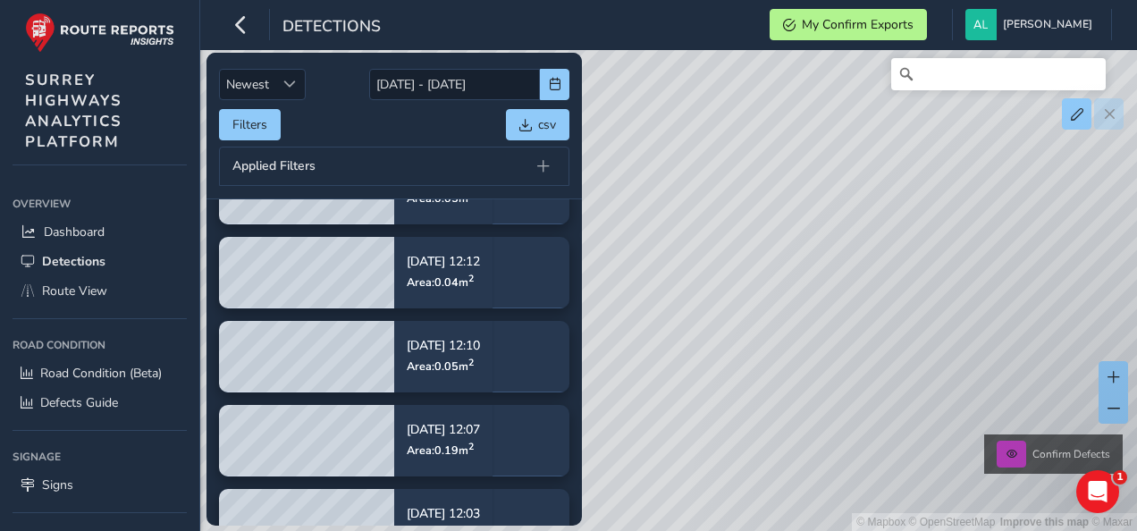
drag, startPoint x: 943, startPoint y: 334, endPoint x: 968, endPoint y: 346, distance: 27.6
click at [968, 346] on div "© Mapbox © OpenStreetMap Improve this map © Maxar Confirm Defects" at bounding box center [568, 265] width 1137 height 531
click at [1119, 374] on span at bounding box center [1114, 377] width 13 height 13
drag, startPoint x: 948, startPoint y: 300, endPoint x: 667, endPoint y: 182, distance: 305.3
click at [667, 182] on div "© Mapbox © OpenStreetMap Improve this map © Maxar Confirm Defects" at bounding box center [568, 265] width 1137 height 531
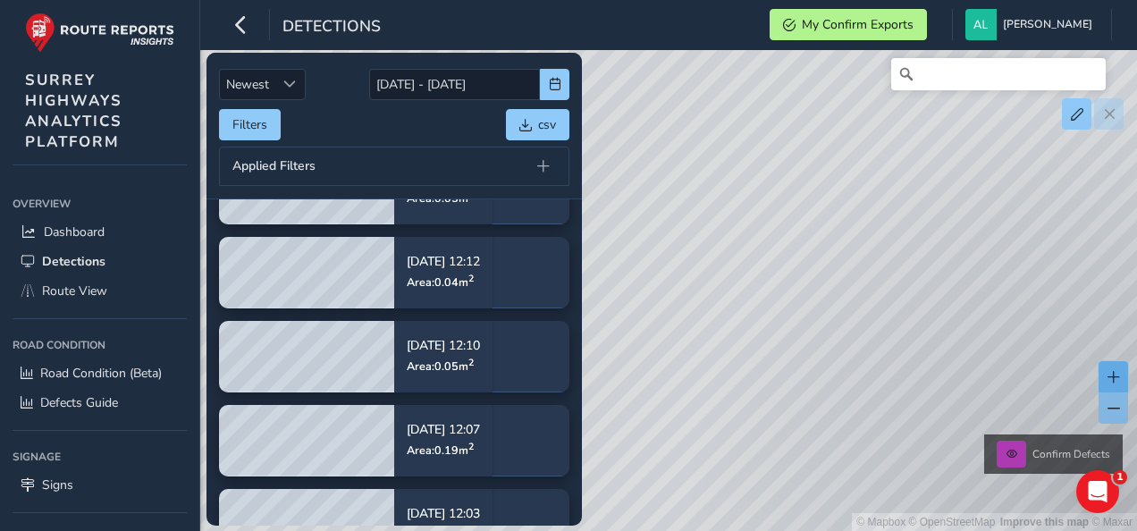
click at [1109, 375] on span at bounding box center [1114, 377] width 13 height 13
drag, startPoint x: 907, startPoint y: 316, endPoint x: 868, endPoint y: 367, distance: 63.7
click at [868, 367] on div "© Mapbox © OpenStreetMap Improve this map © Maxar Confirm Defects" at bounding box center [568, 265] width 1137 height 531
click at [1117, 379] on span at bounding box center [1114, 377] width 13 height 13
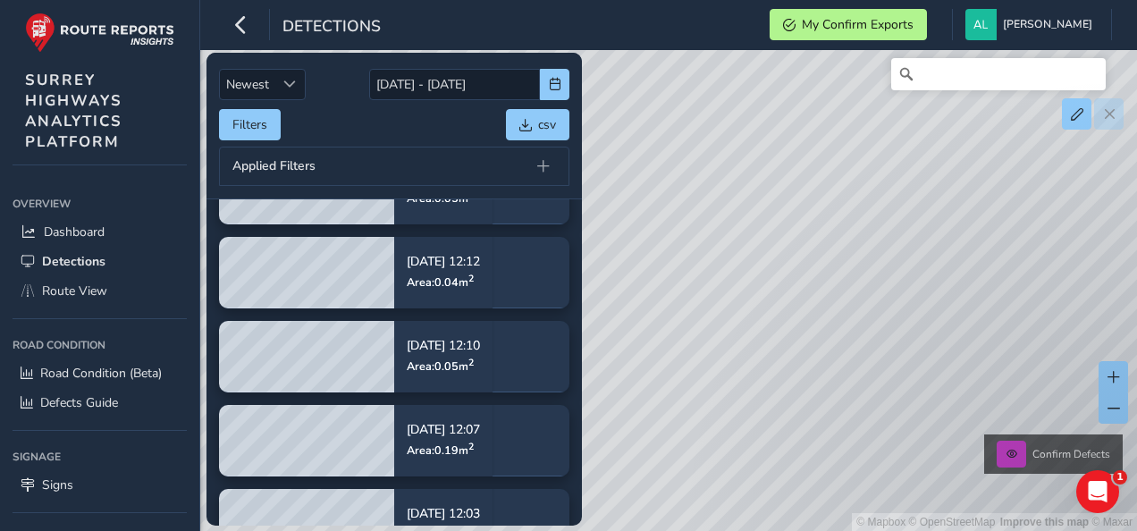
drag, startPoint x: 1037, startPoint y: 277, endPoint x: 729, endPoint y: 272, distance: 307.6
click at [729, 272] on div "© Mapbox © OpenStreetMap Improve this map © Maxar Confirm Defects" at bounding box center [568, 265] width 1137 height 531
click at [1113, 379] on span at bounding box center [1114, 377] width 13 height 13
drag, startPoint x: 983, startPoint y: 300, endPoint x: 913, endPoint y: 274, distance: 75.2
click at [913, 274] on div "© Mapbox © OpenStreetMap Improve this map © Maxar Confirm Defects" at bounding box center [568, 265] width 1137 height 531
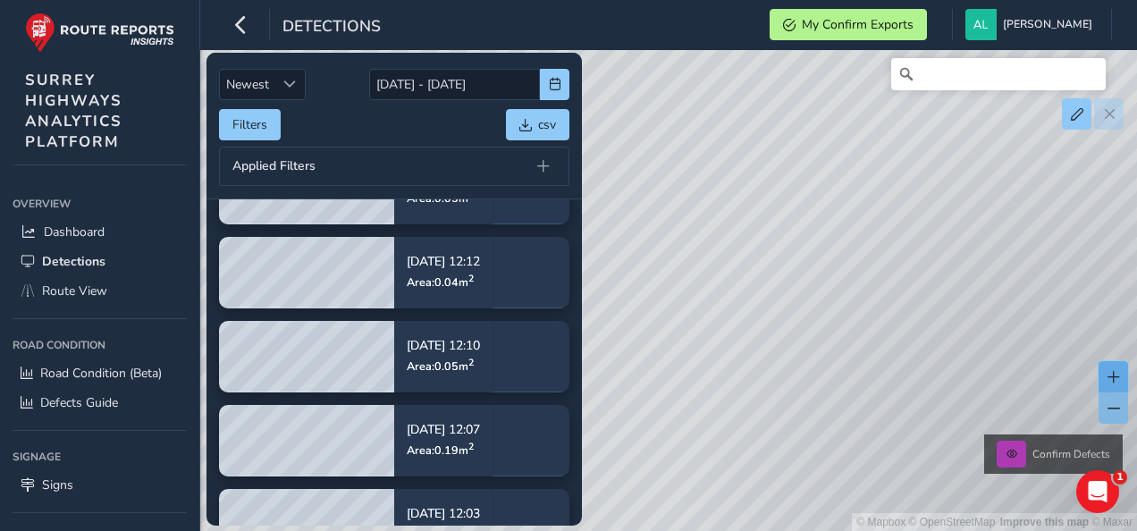
click at [1108, 374] on span at bounding box center [1114, 377] width 13 height 13
click at [1121, 381] on button at bounding box center [1113, 376] width 29 height 31
drag, startPoint x: 1025, startPoint y: 311, endPoint x: 733, endPoint y: 263, distance: 296.3
click at [733, 263] on div "© Mapbox © OpenStreetMap Improve this map © Maxar Confirm Defects" at bounding box center [568, 265] width 1137 height 531
click at [1111, 372] on span at bounding box center [1114, 377] width 13 height 13
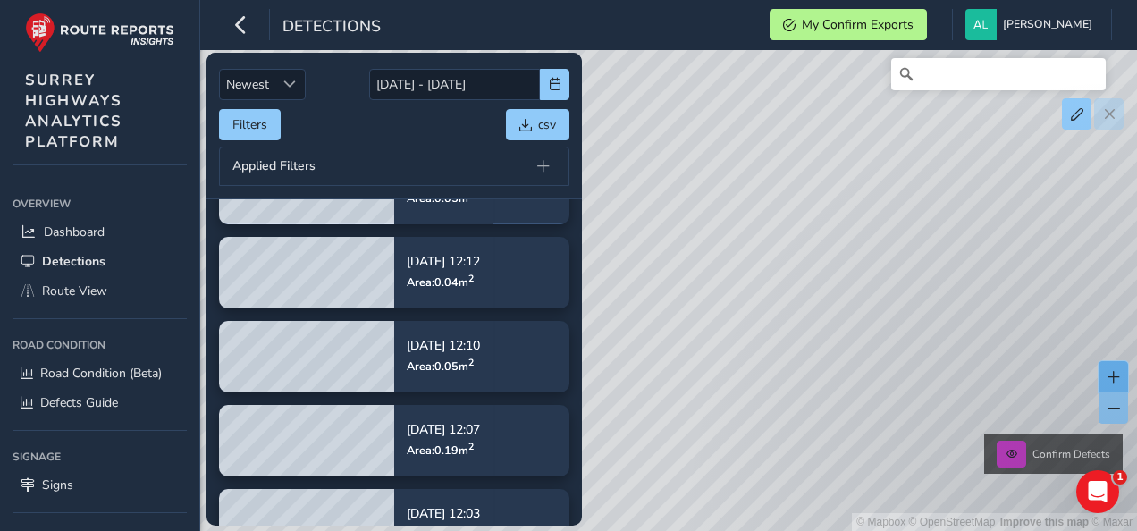
click at [1111, 372] on span at bounding box center [1114, 377] width 13 height 13
drag, startPoint x: 990, startPoint y: 257, endPoint x: 684, endPoint y: 199, distance: 311.0
click at [684, 199] on div "© Mapbox © OpenStreetMap Improve this map © Maxar Confirm Defects" at bounding box center [568, 265] width 1137 height 531
click at [1108, 378] on span at bounding box center [1114, 377] width 13 height 13
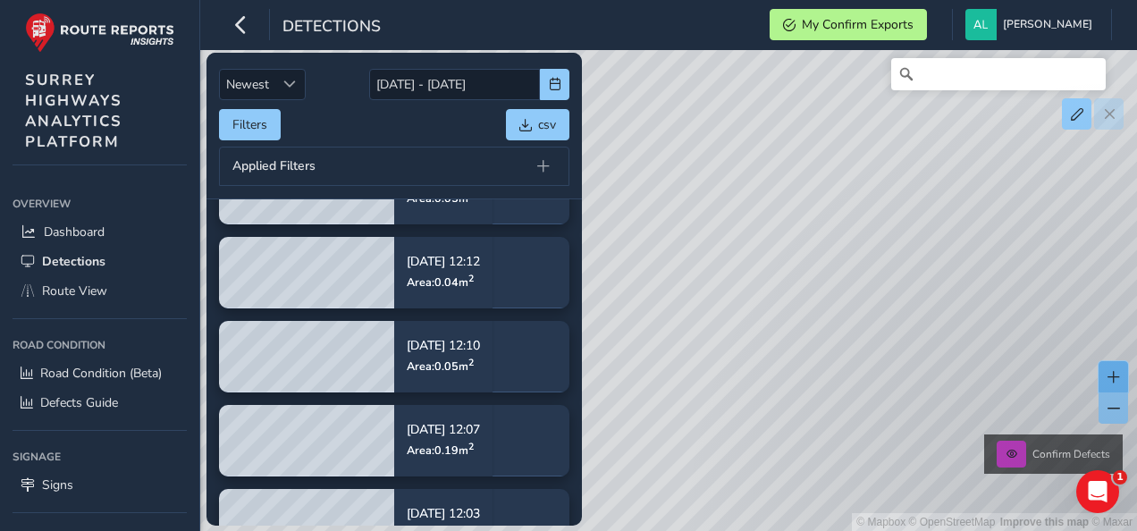
click at [1108, 378] on span at bounding box center [1114, 377] width 13 height 13
drag, startPoint x: 957, startPoint y: 271, endPoint x: 450, endPoint y: 317, distance: 509.9
click at [450, 75] on div "Newest Newest [DATE] - [DATE] Filters csv Applied Filters [DATE] 12:17 Area: 0.…" at bounding box center [668, 75] width 887 height 0
drag, startPoint x: 696, startPoint y: 167, endPoint x: 778, endPoint y: 336, distance: 187.5
click at [778, 336] on div "© Mapbox © OpenStreetMap Improve this map © Maxar Confirm Defects" at bounding box center [568, 265] width 1137 height 531
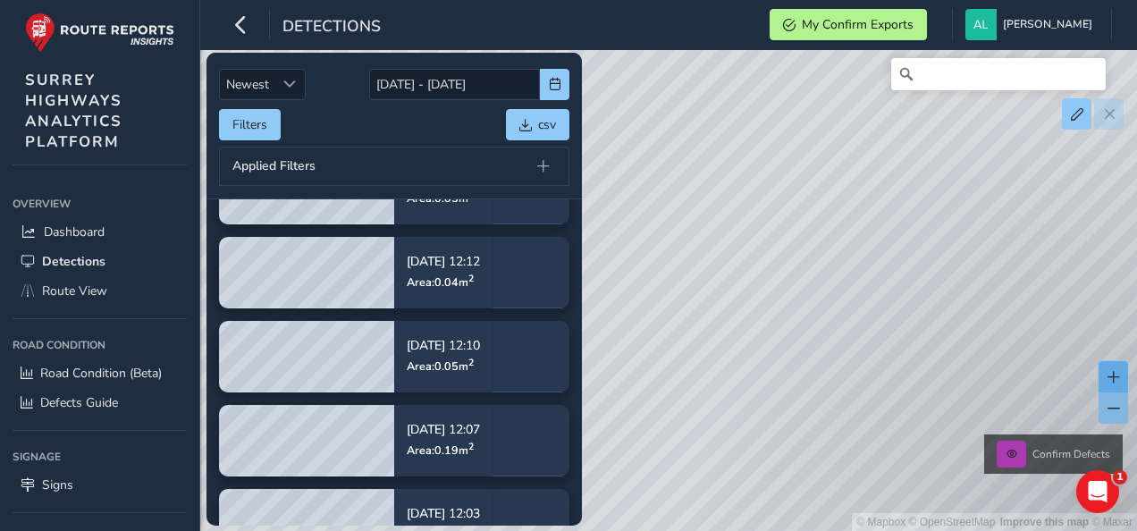
click at [1116, 375] on span at bounding box center [1114, 377] width 13 height 13
drag, startPoint x: 920, startPoint y: 358, endPoint x: 774, endPoint y: 342, distance: 146.5
click at [774, 342] on div "© Mapbox © OpenStreetMap Improve this map © Maxar Confirm Defects" at bounding box center [568, 265] width 1137 height 531
